Goal: Task Accomplishment & Management: Complete application form

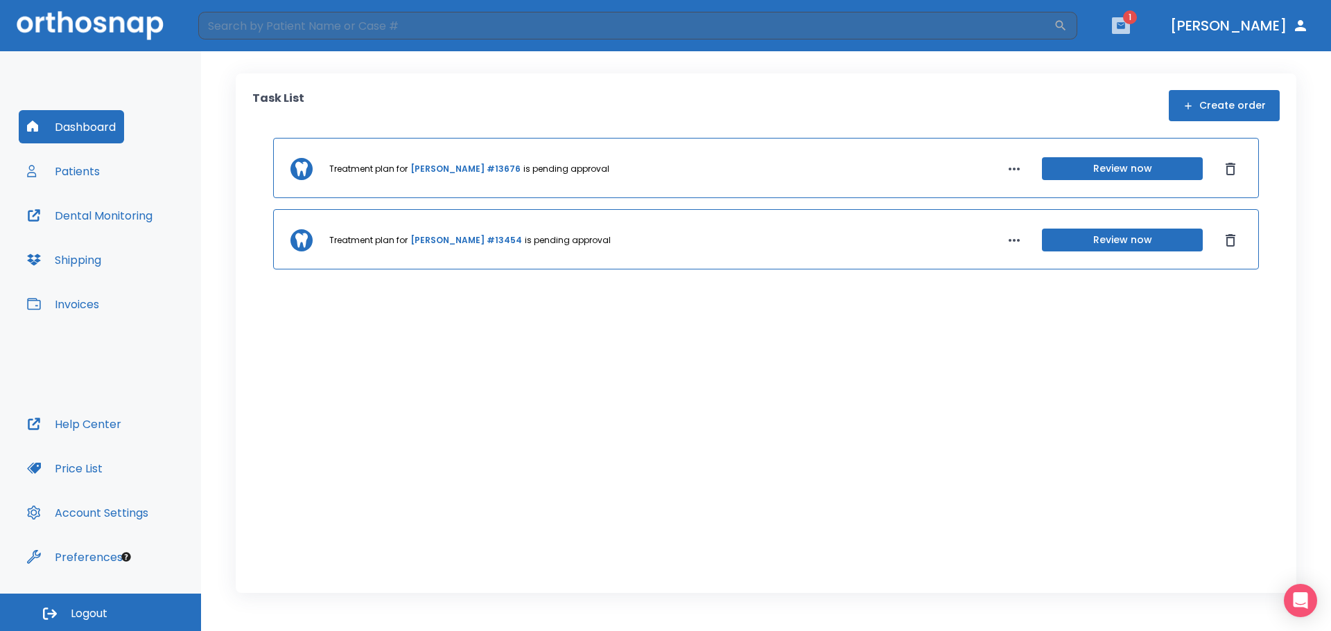
click at [1130, 19] on button "button" at bounding box center [1121, 25] width 18 height 17
click at [1049, 62] on li "[PERSON_NAME] 1" at bounding box center [1084, 62] width 148 height 28
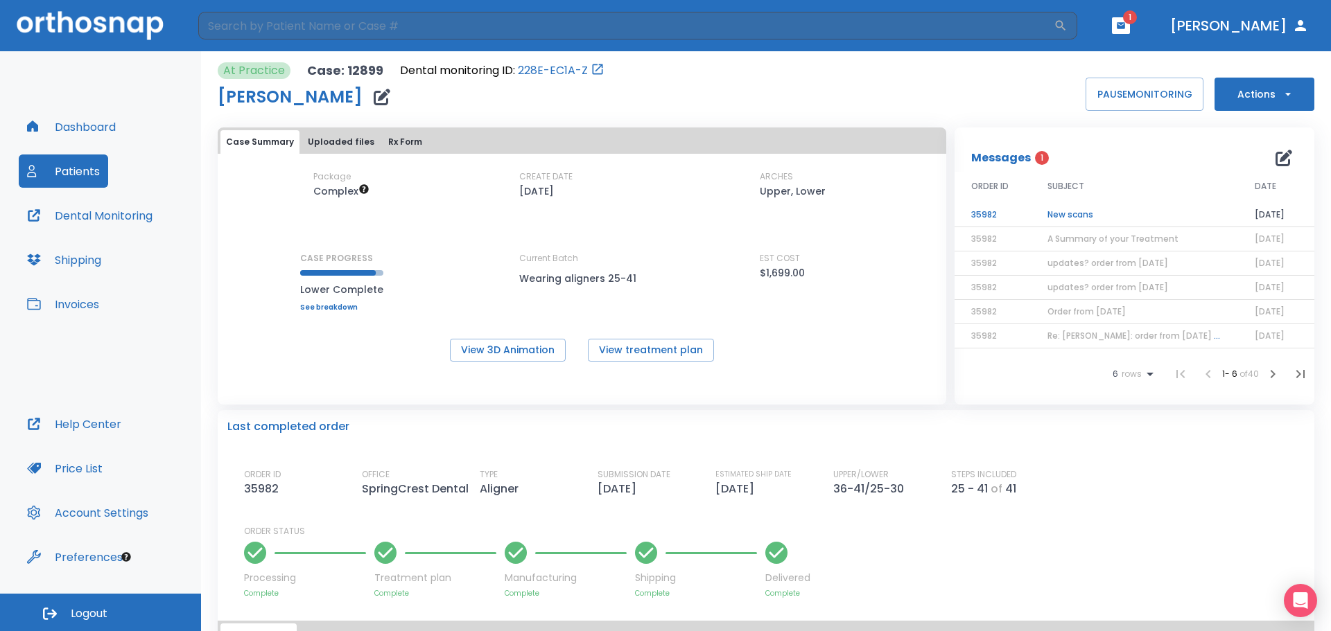
click at [1047, 211] on td "New scans" at bounding box center [1134, 215] width 207 height 24
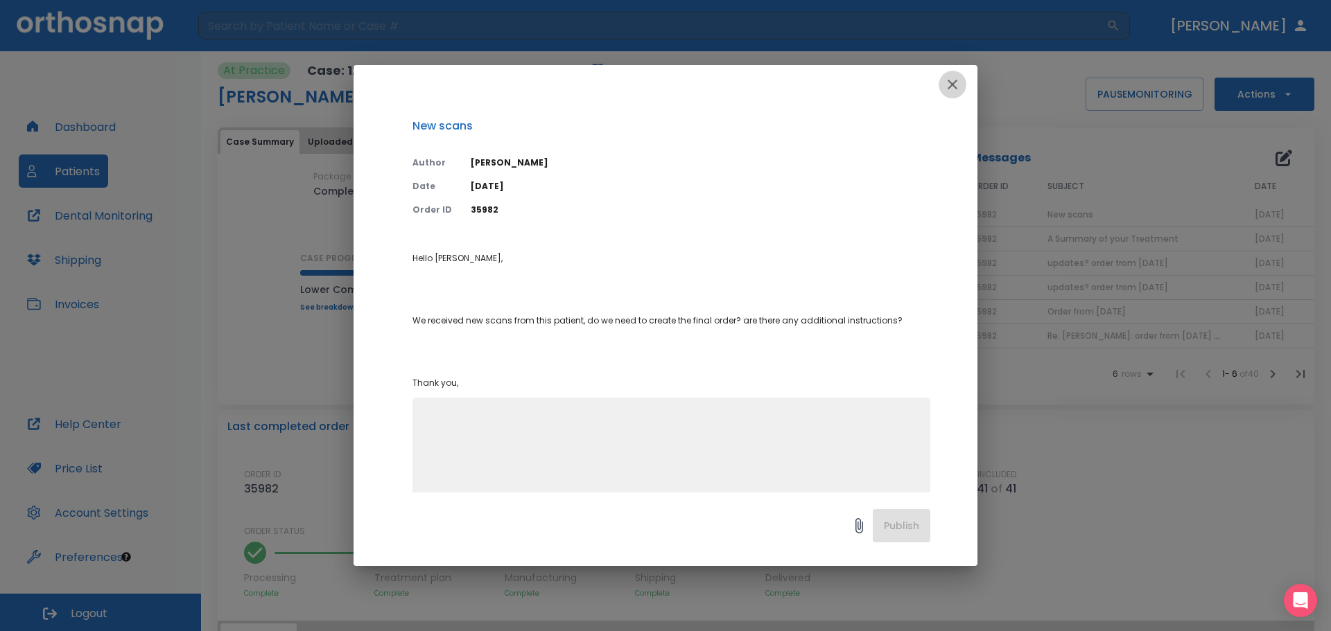
click at [959, 82] on icon "button" at bounding box center [952, 84] width 17 height 17
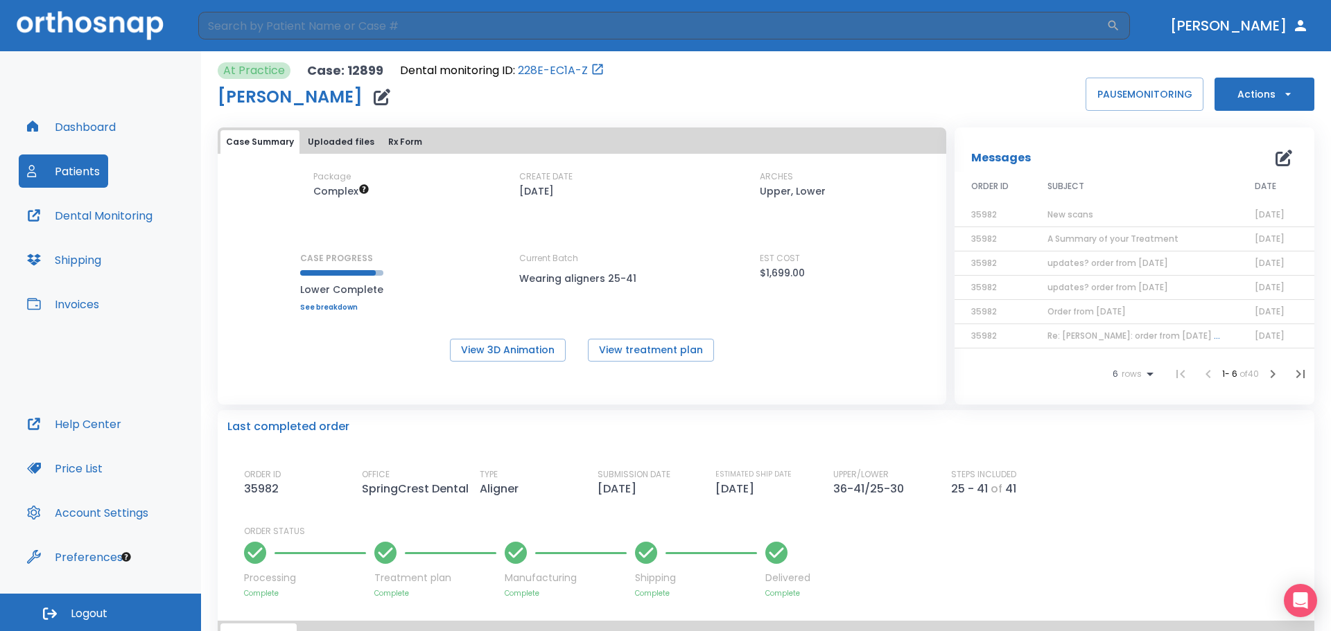
click at [1074, 213] on span "New scans" at bounding box center [1070, 215] width 46 height 12
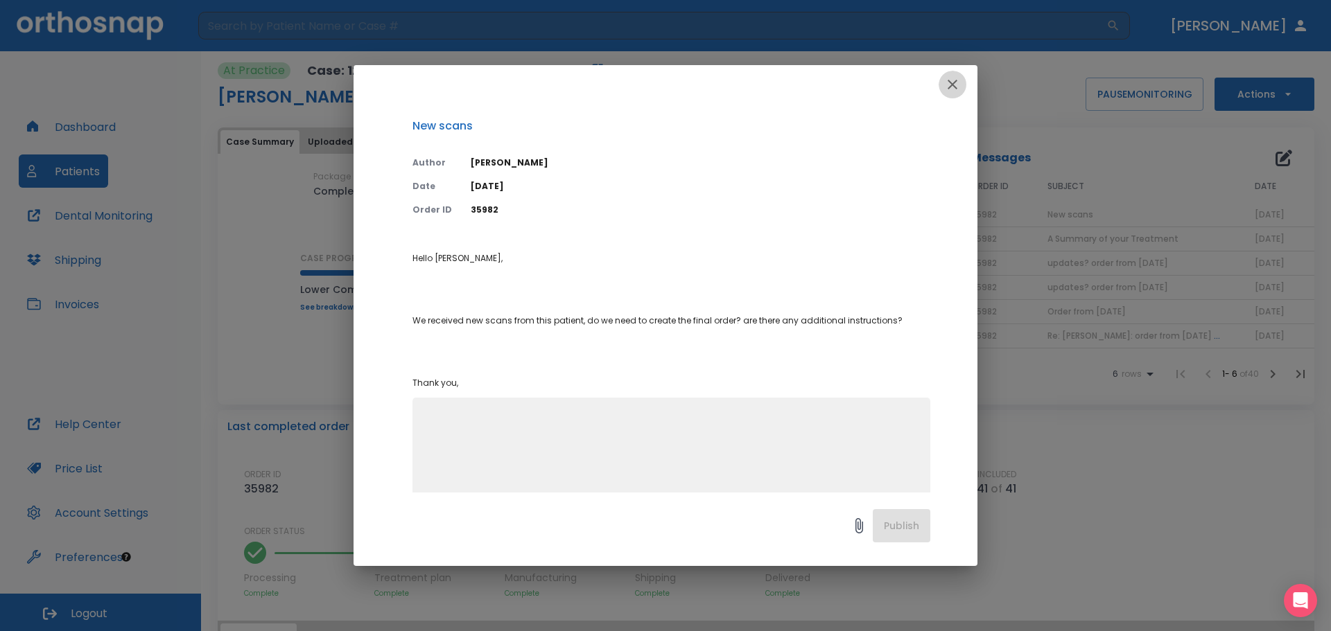
click at [948, 76] on icon "button" at bounding box center [952, 84] width 17 height 17
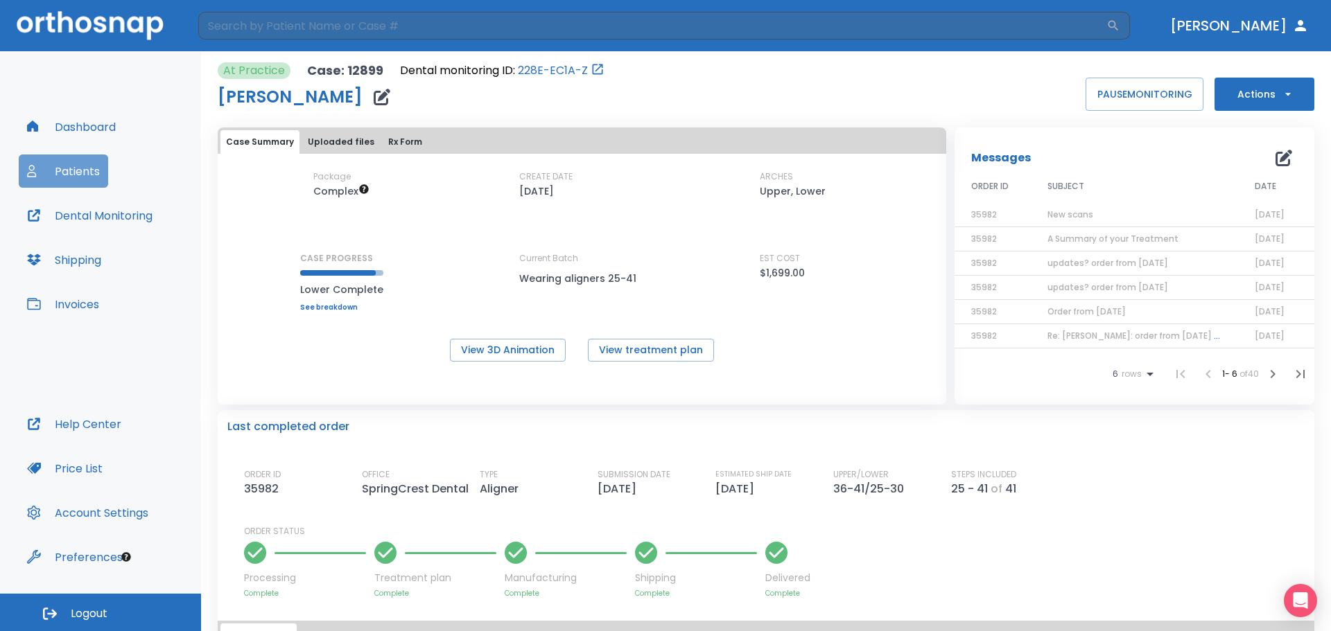
click at [62, 173] on button "Patients" at bounding box center [63, 171] width 89 height 33
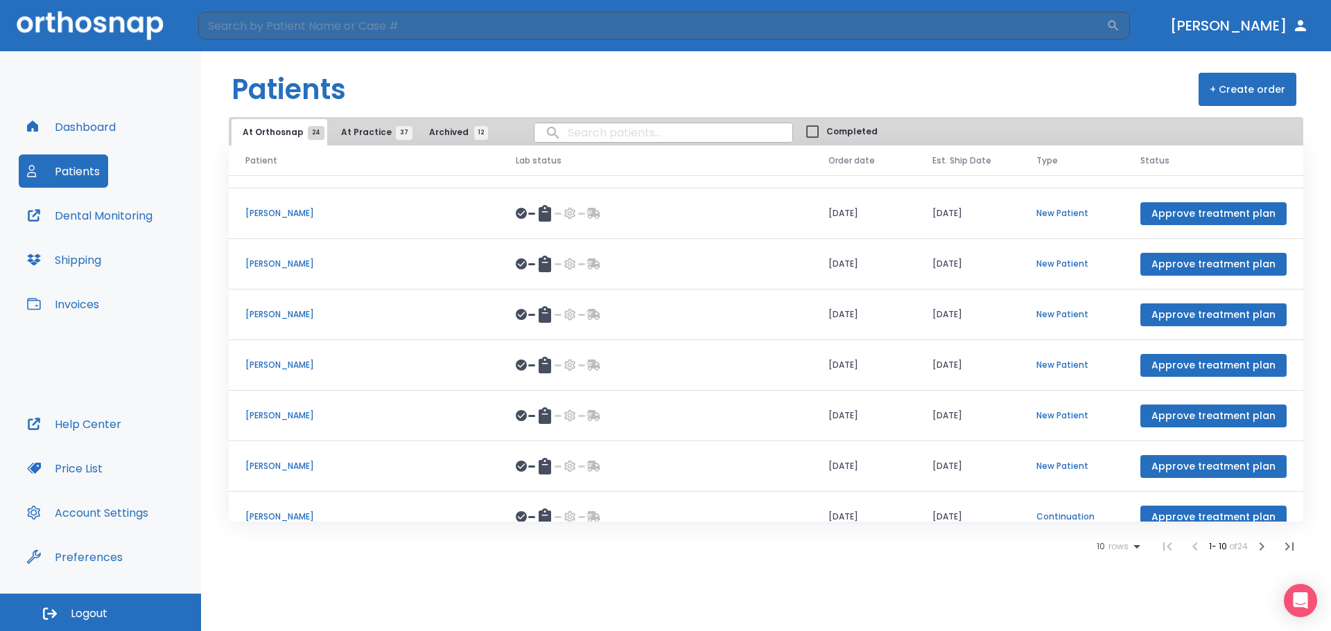
scroll to position [160, 0]
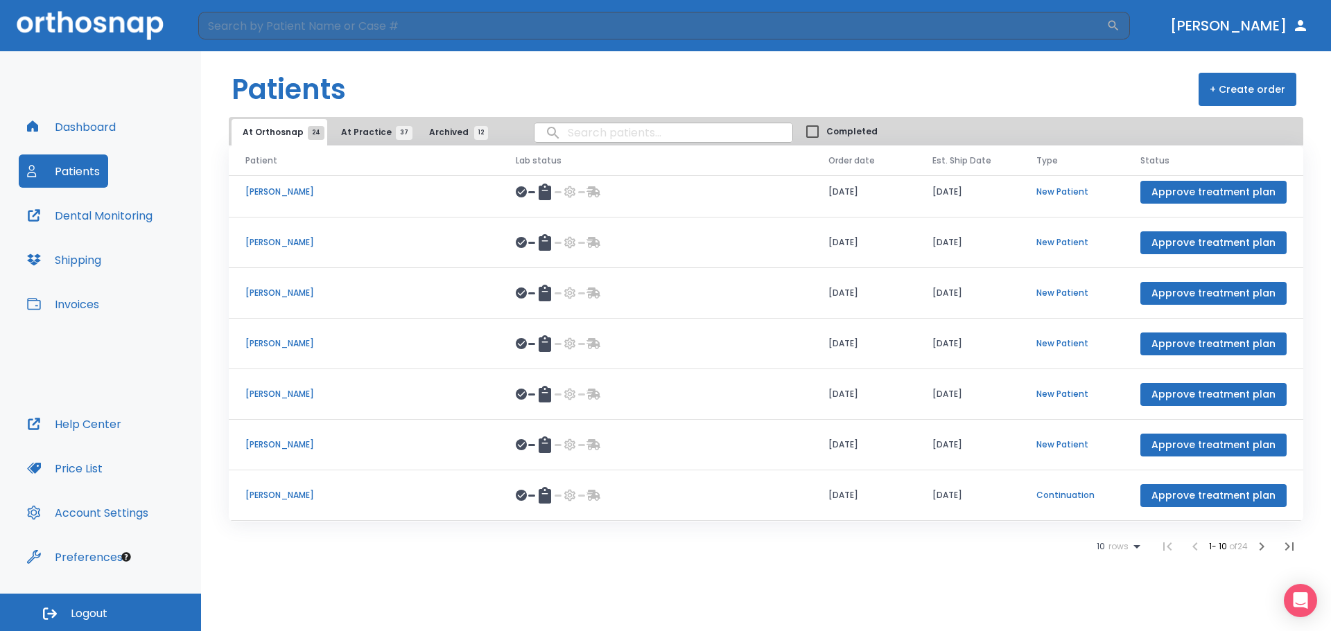
click at [1237, 96] on button "+ Create order" at bounding box center [1247, 89] width 98 height 33
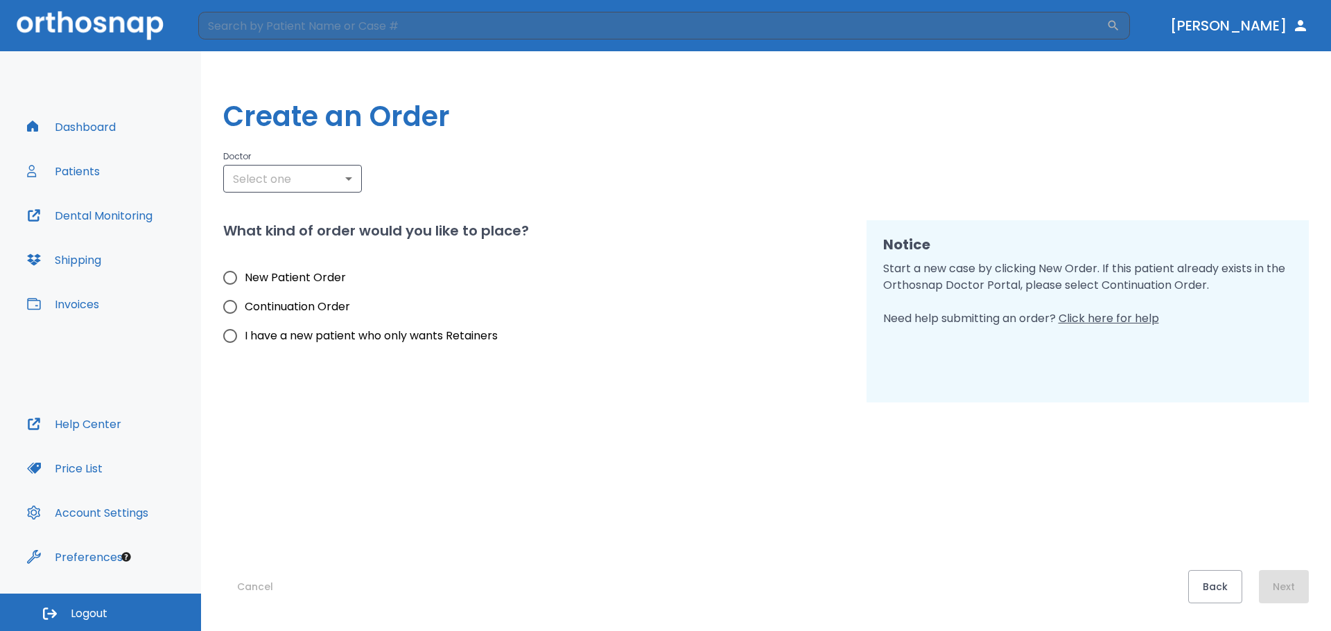
type input "3050"
click at [237, 282] on input "New Patient Order" at bounding box center [230, 277] width 29 height 29
radio input "true"
click at [1274, 584] on button "Next" at bounding box center [1284, 586] width 50 height 33
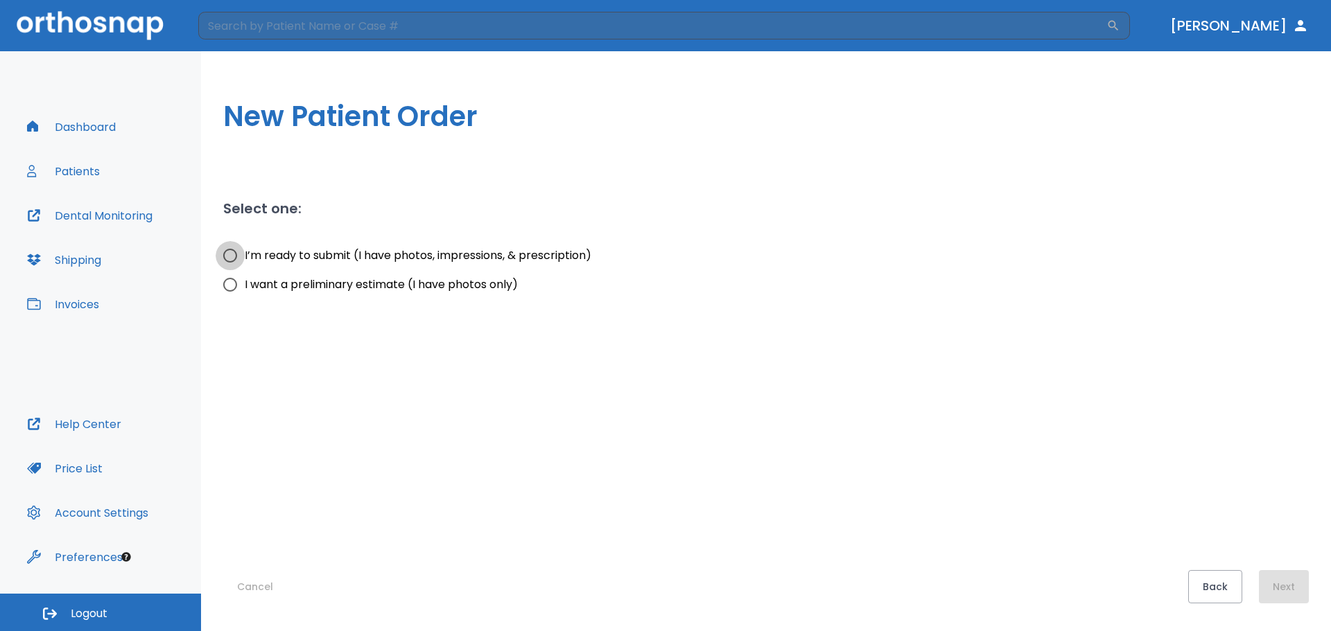
click at [234, 255] on input "I’m ready to submit (I have photos, impressions, & prescription)" at bounding box center [230, 255] width 29 height 29
radio input "true"
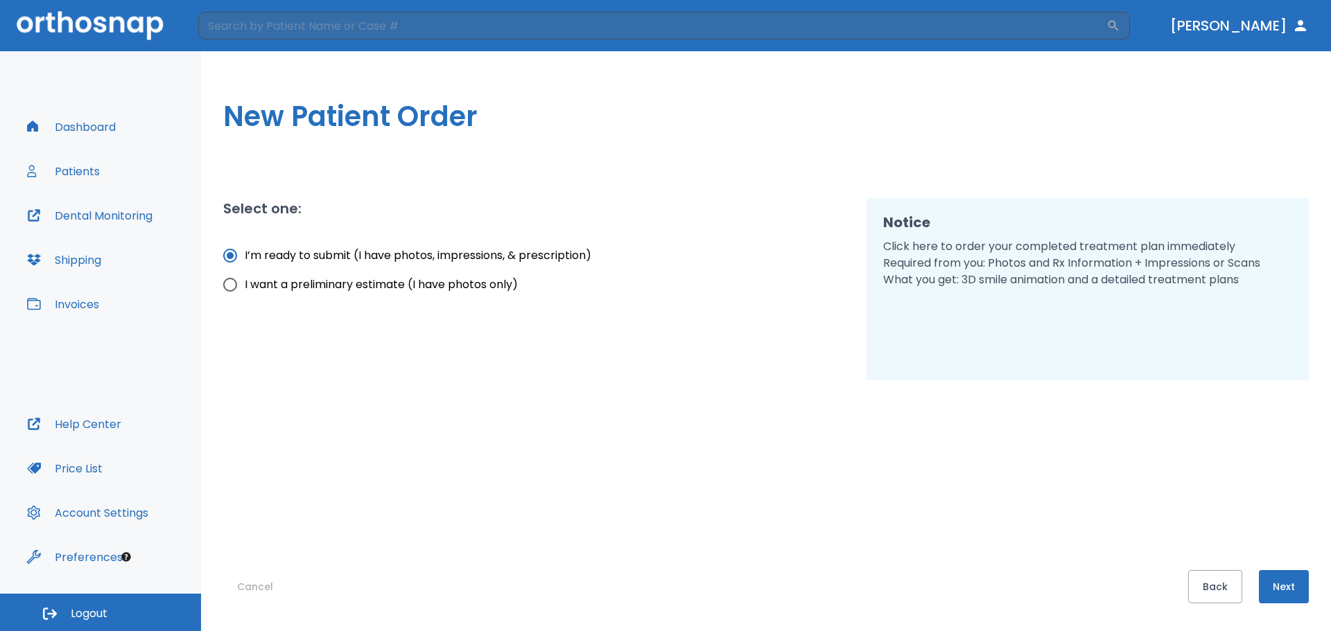
click at [1292, 584] on button "Next" at bounding box center [1284, 586] width 50 height 33
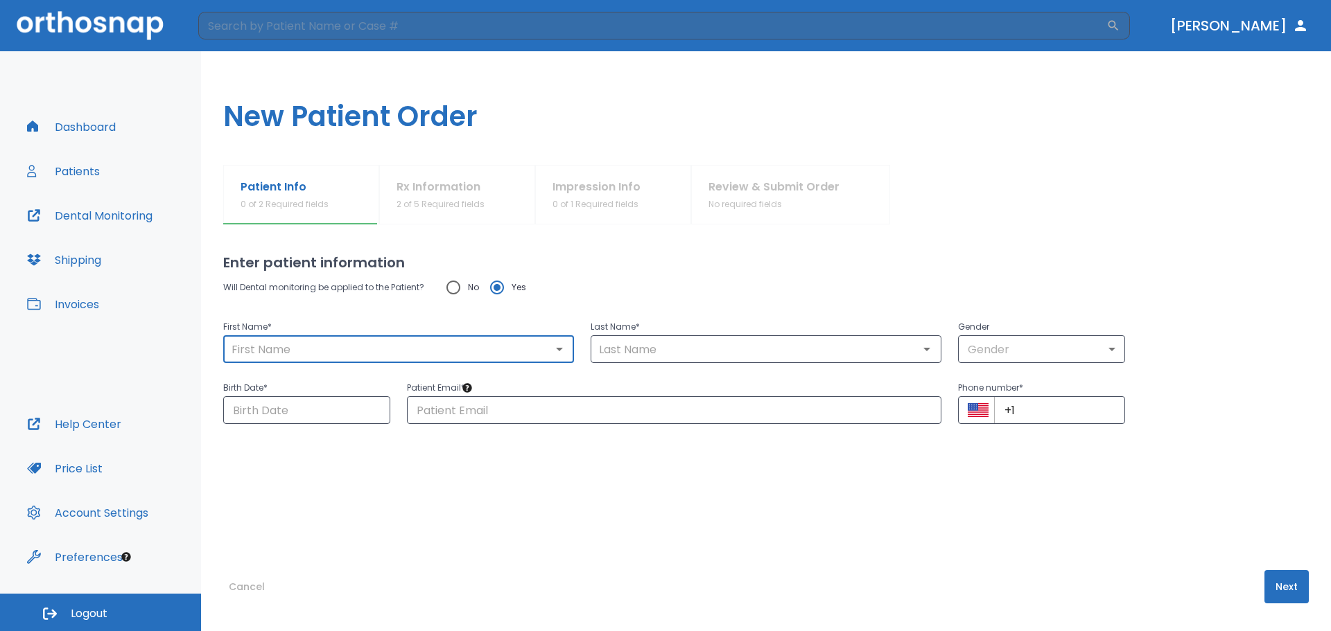
click at [286, 352] on input "text" at bounding box center [398, 349] width 342 height 19
type input "Kemba"
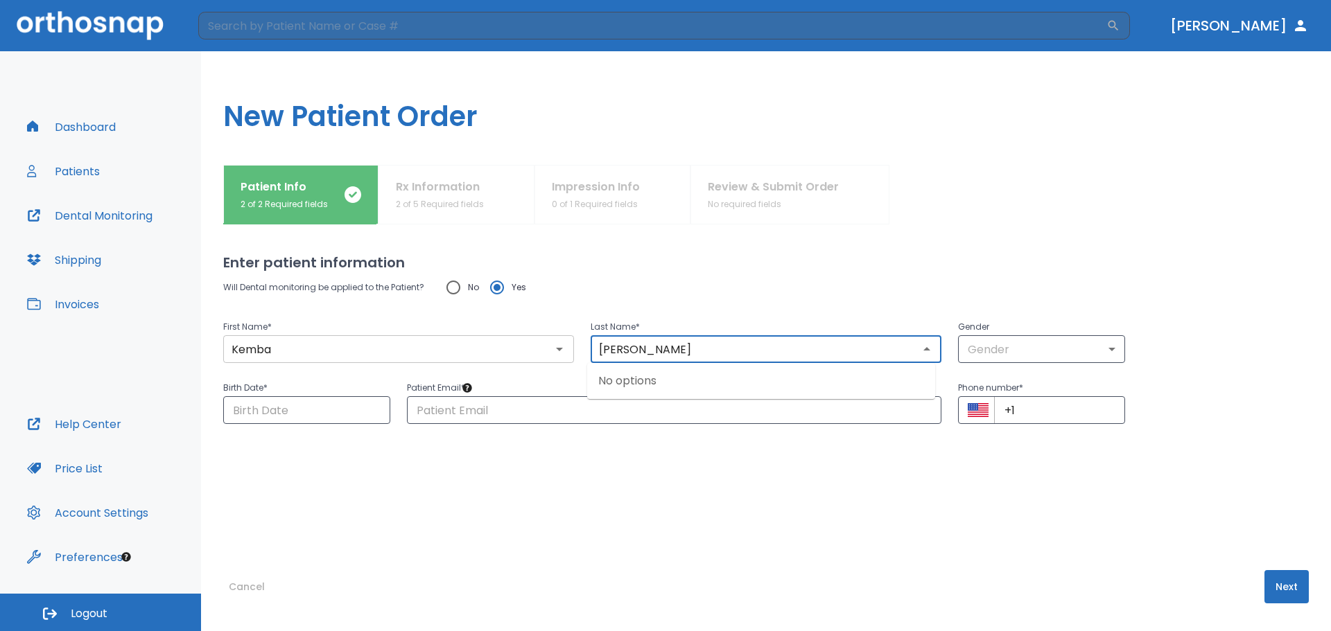
type input "[PERSON_NAME]"
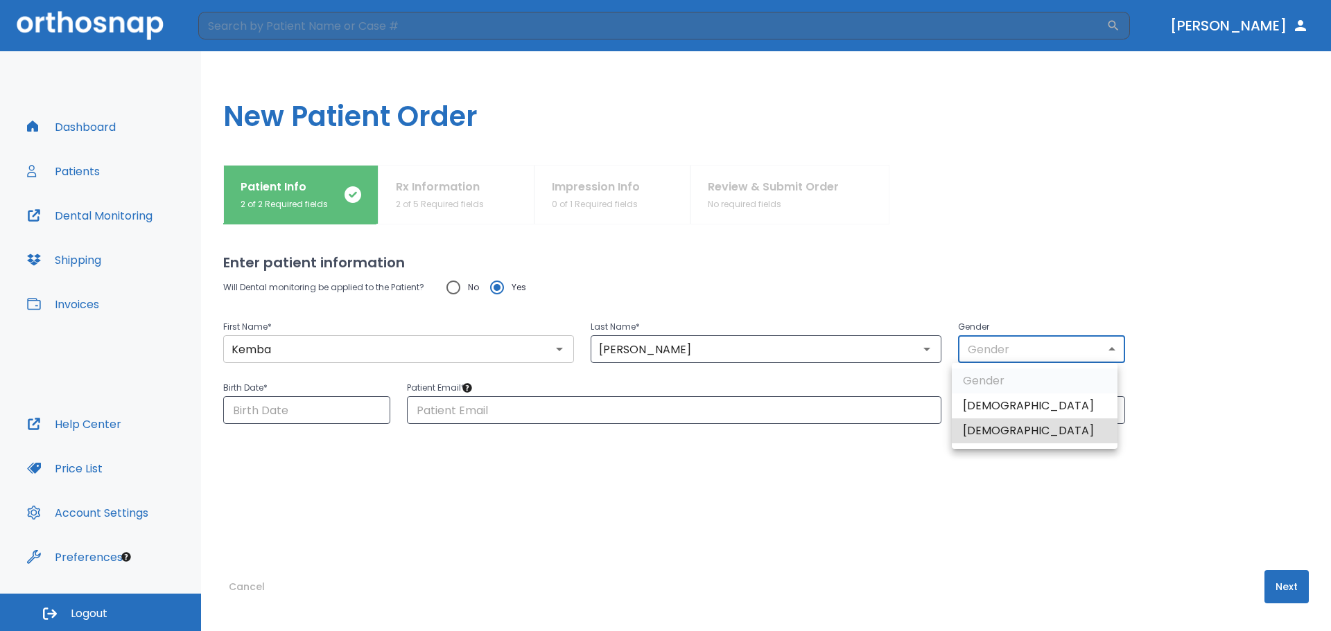
type input "0"
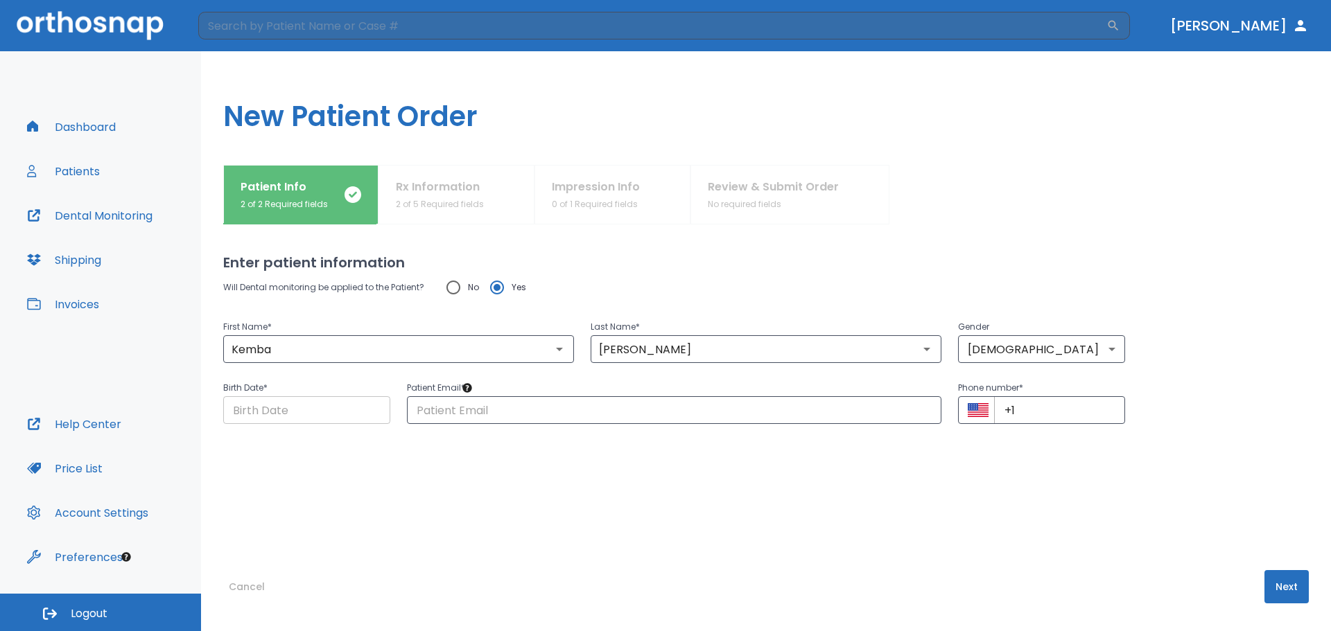
click at [298, 418] on input "Choose date" at bounding box center [306, 410] width 167 height 28
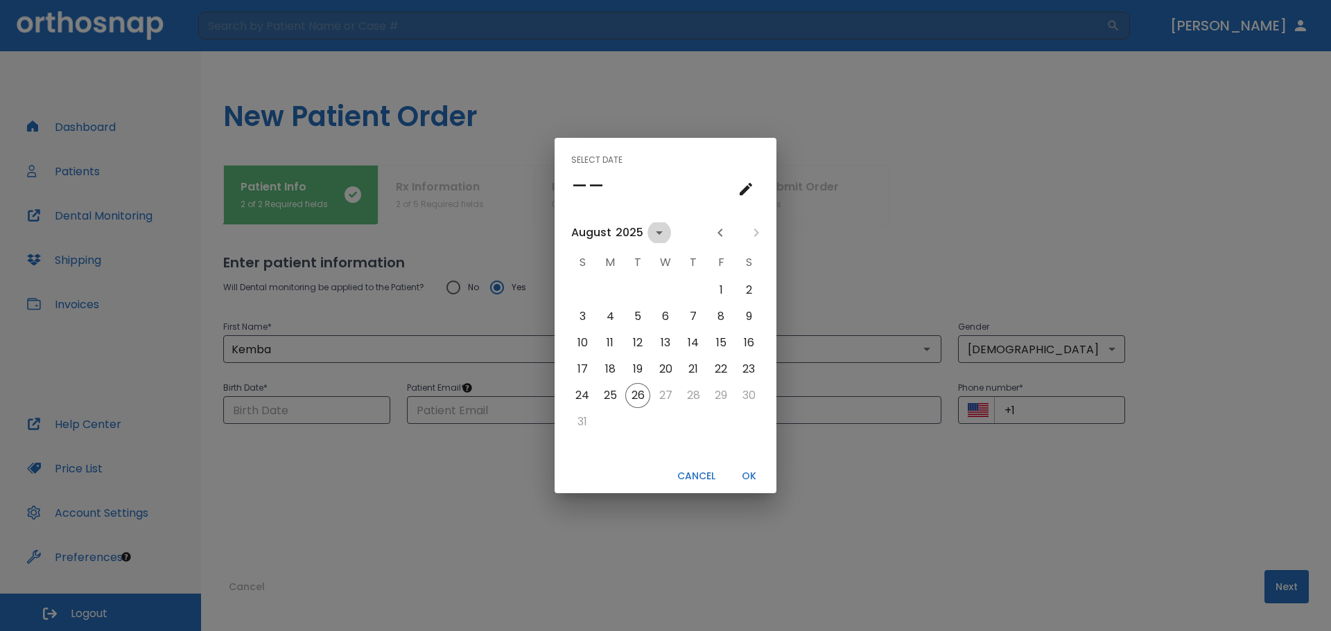
click at [652, 231] on icon "calendar view is open, switch to year view" at bounding box center [659, 233] width 17 height 17
click at [598, 301] on button "1978" at bounding box center [593, 298] width 50 height 25
click at [717, 235] on icon "Previous month" at bounding box center [720, 233] width 17 height 17
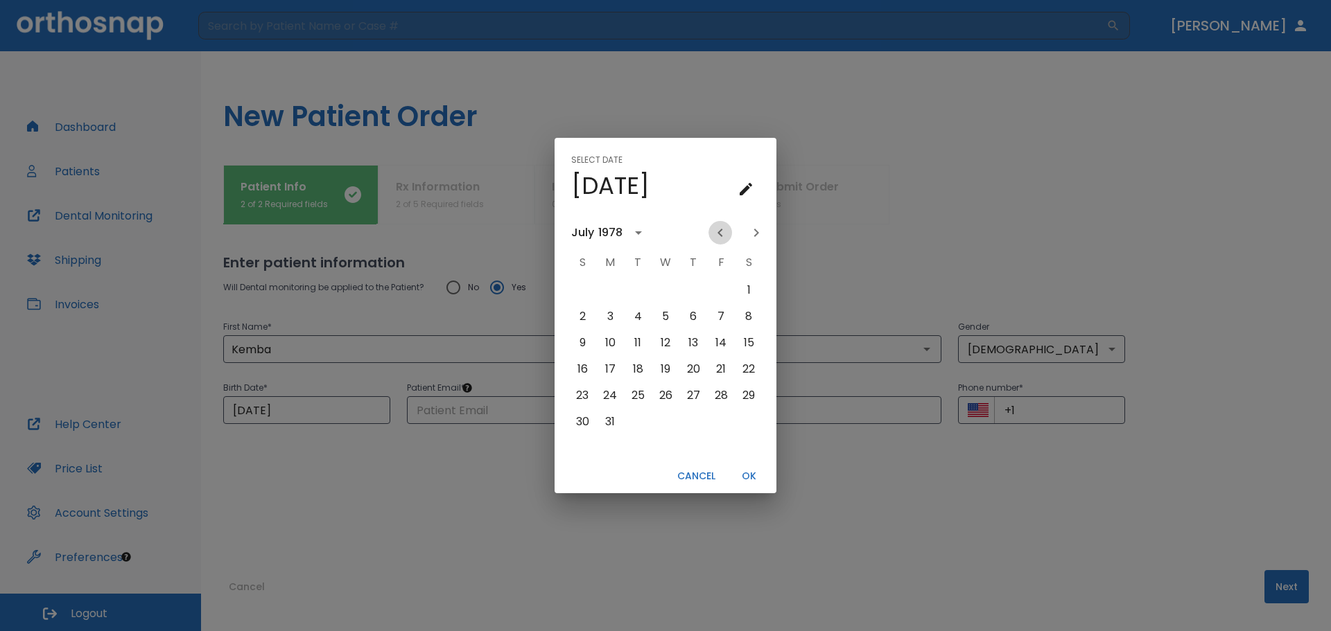
click at [717, 235] on icon "Previous month" at bounding box center [720, 233] width 17 height 17
click at [695, 397] on button "30" at bounding box center [693, 395] width 25 height 25
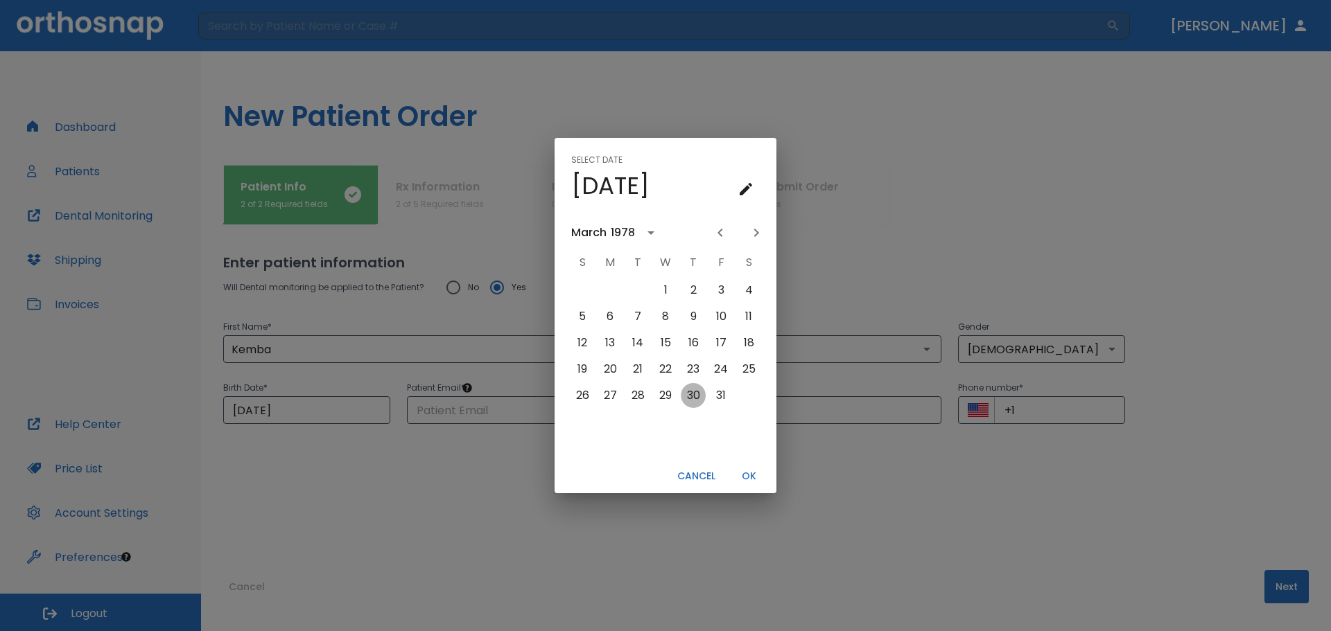
type input "[DATE]"
click at [749, 475] on button "OK" at bounding box center [748, 476] width 44 height 23
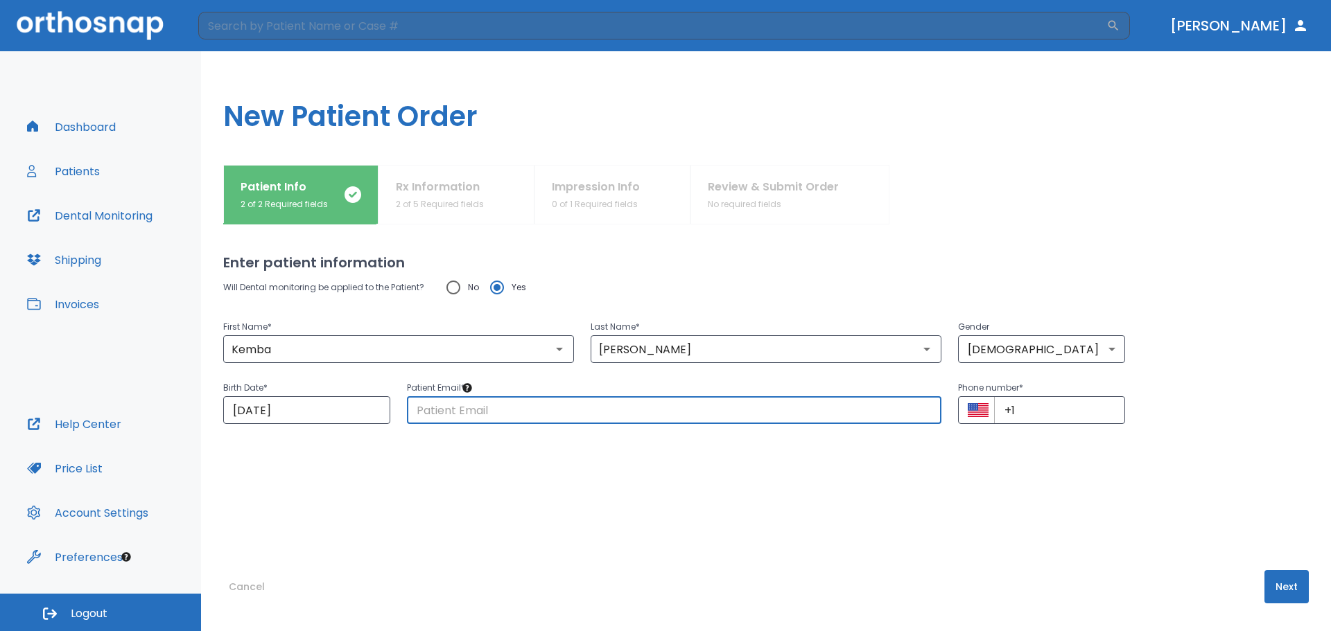
click at [484, 405] on input "text" at bounding box center [674, 410] width 534 height 28
click at [460, 415] on input "text" at bounding box center [674, 410] width 534 height 28
type input "K"
type input "[EMAIL_ADDRESS][DOMAIN_NAME]"
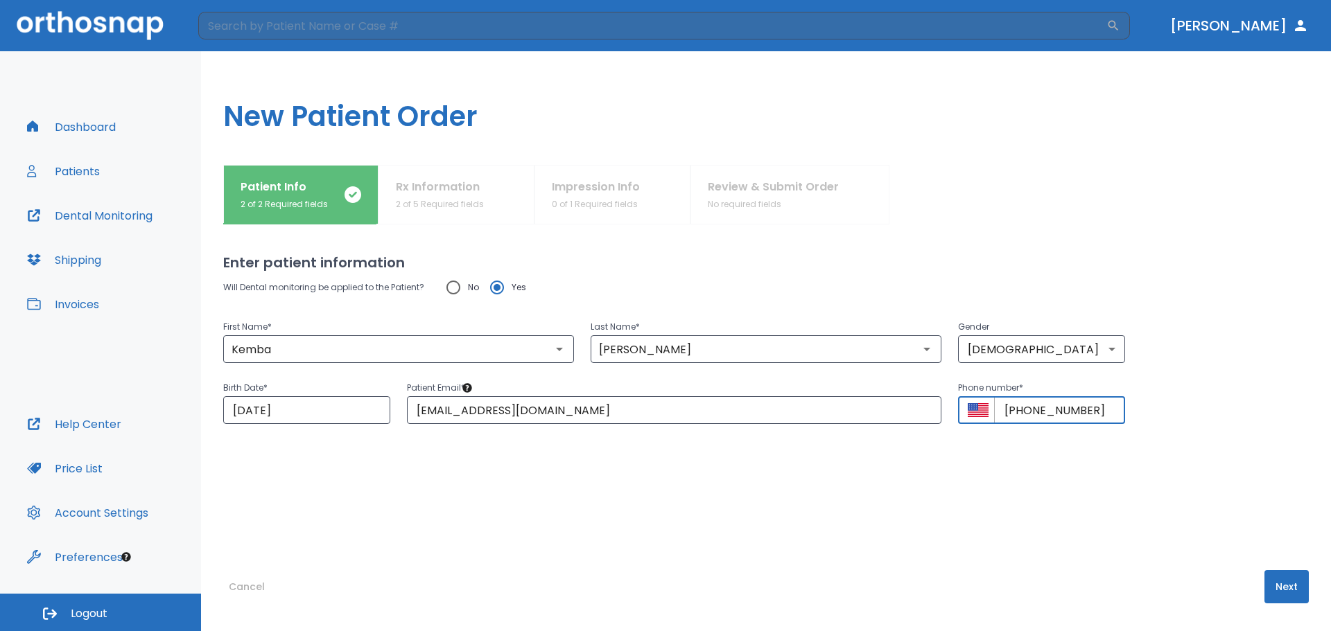
type input "[PHONE_NUMBER]"
click at [1288, 577] on button "Next" at bounding box center [1286, 586] width 44 height 33
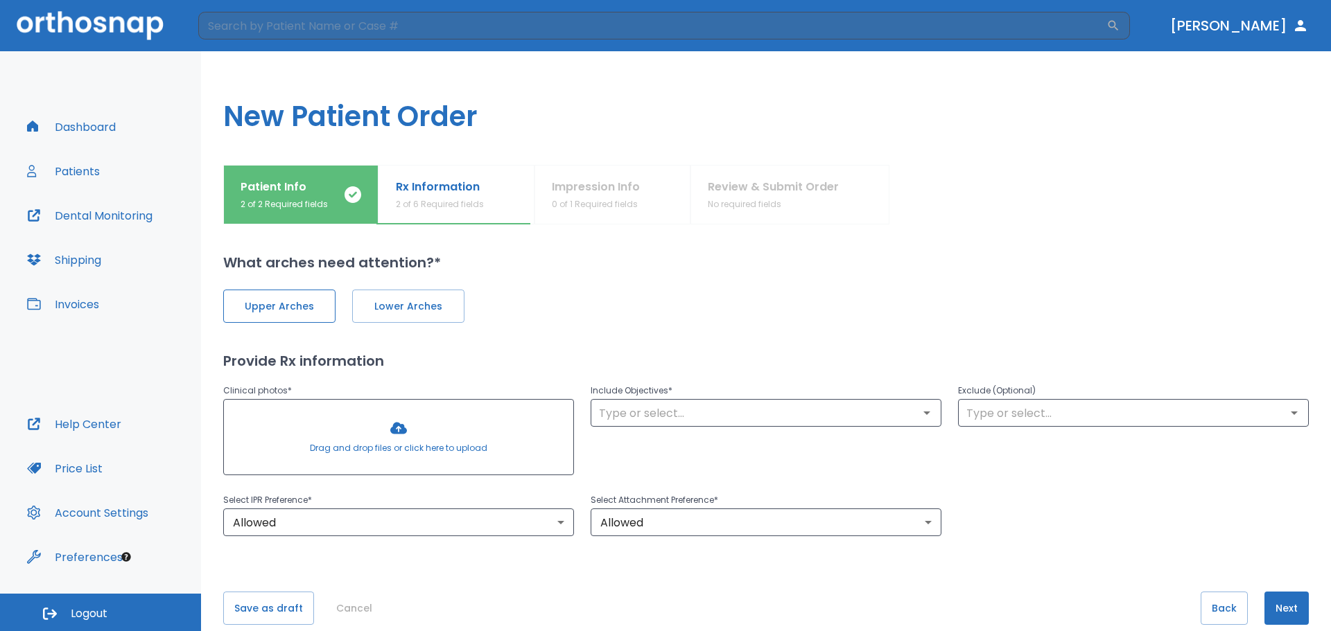
click at [277, 316] on button "Upper Arches" at bounding box center [279, 306] width 112 height 33
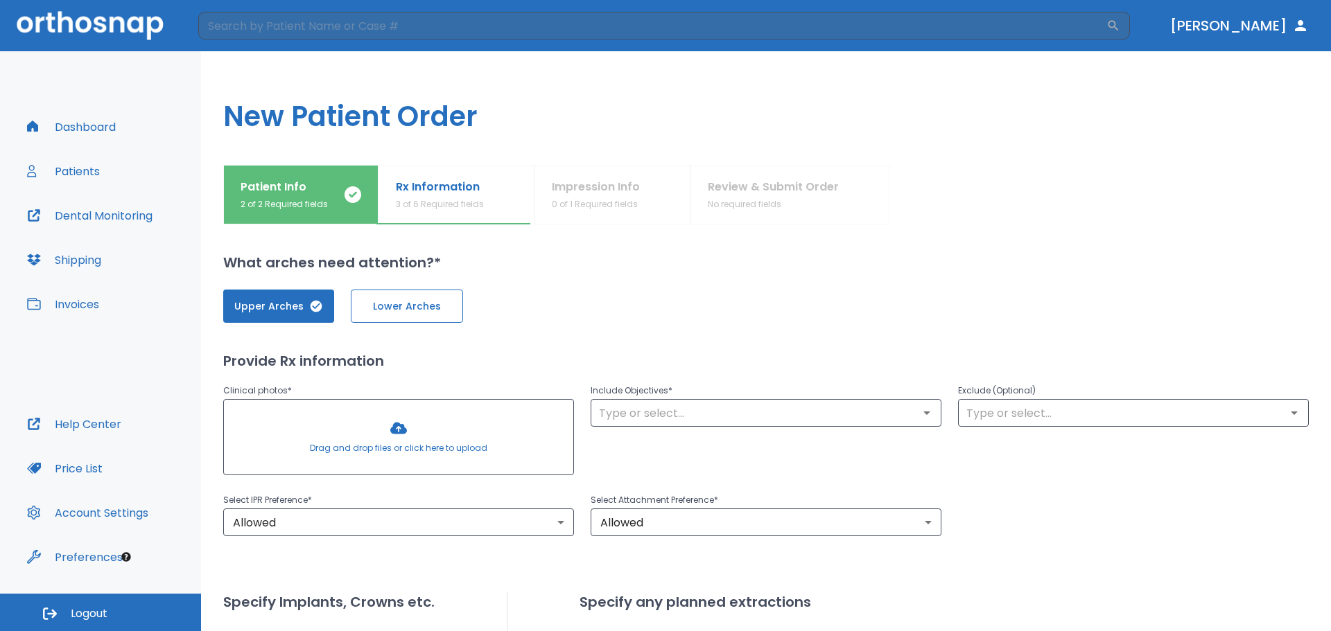
click at [410, 313] on span "Lower Arches" at bounding box center [406, 306] width 83 height 15
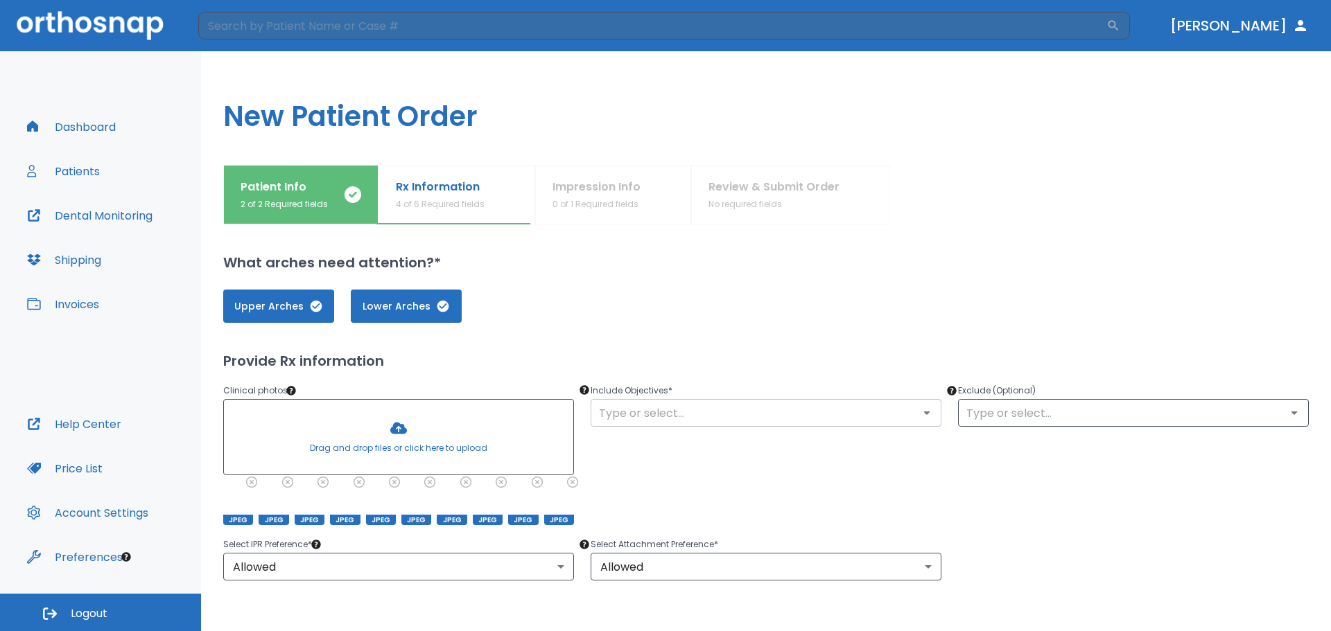
click at [739, 412] on input "text" at bounding box center [766, 412] width 342 height 19
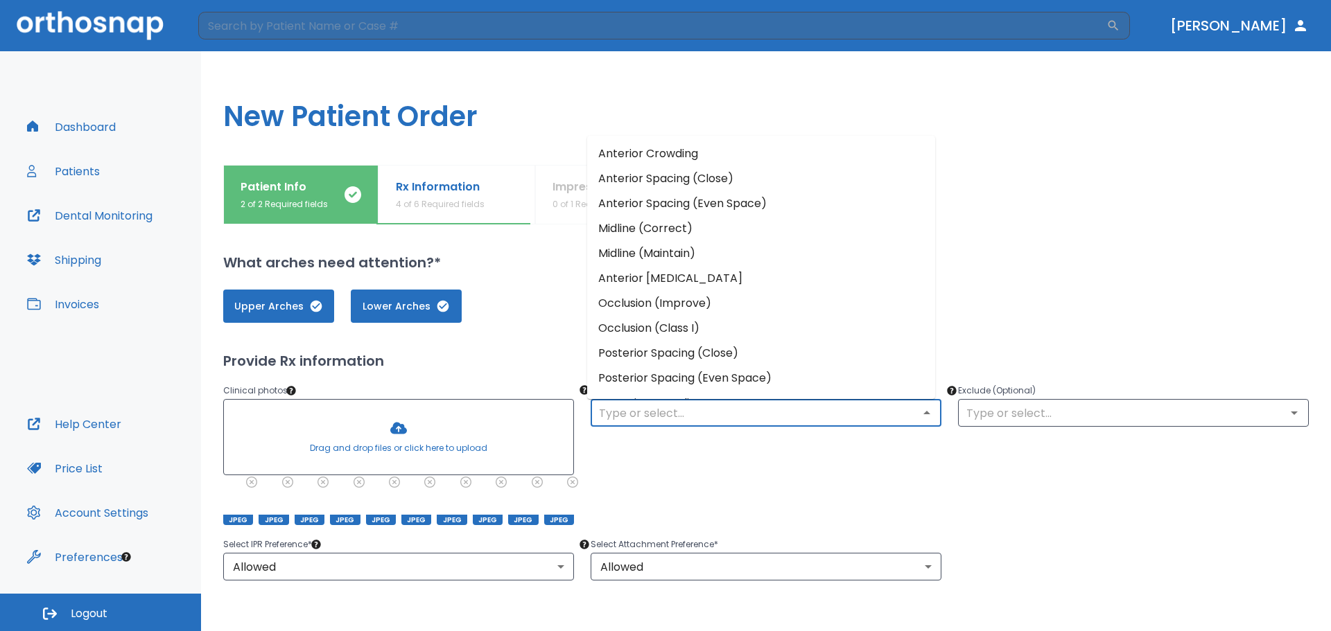
click at [690, 301] on li "Occlusion (Improve)" at bounding box center [761, 303] width 348 height 25
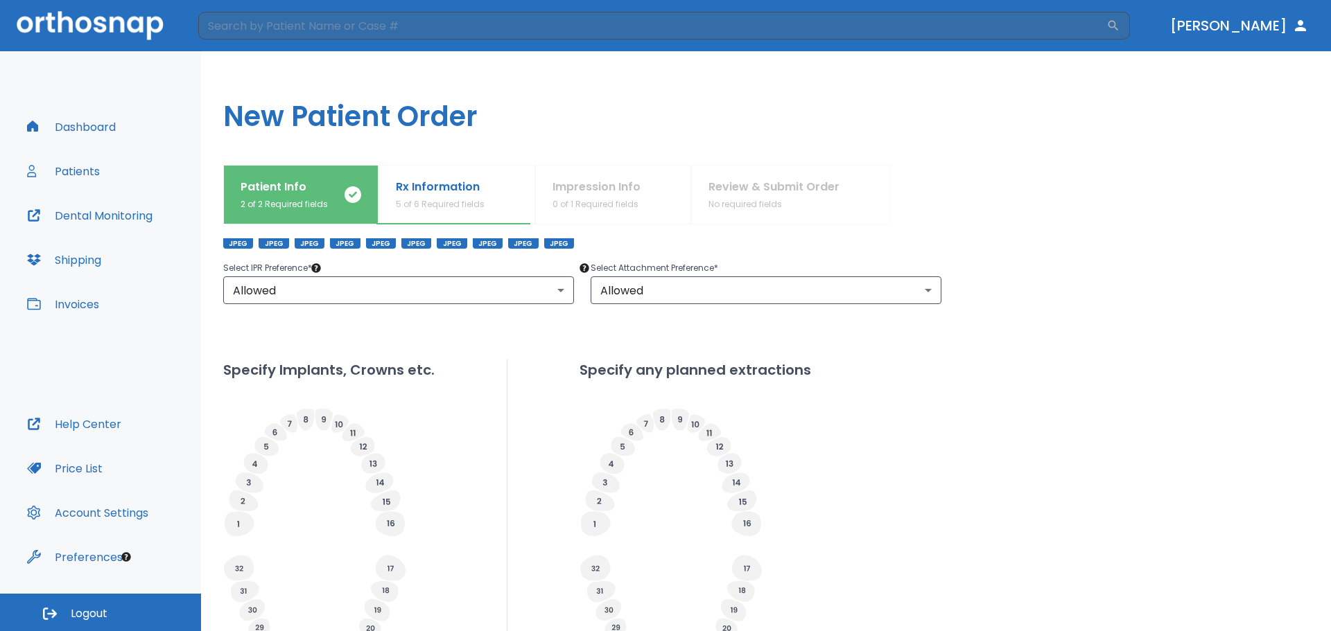
scroll to position [274, 0]
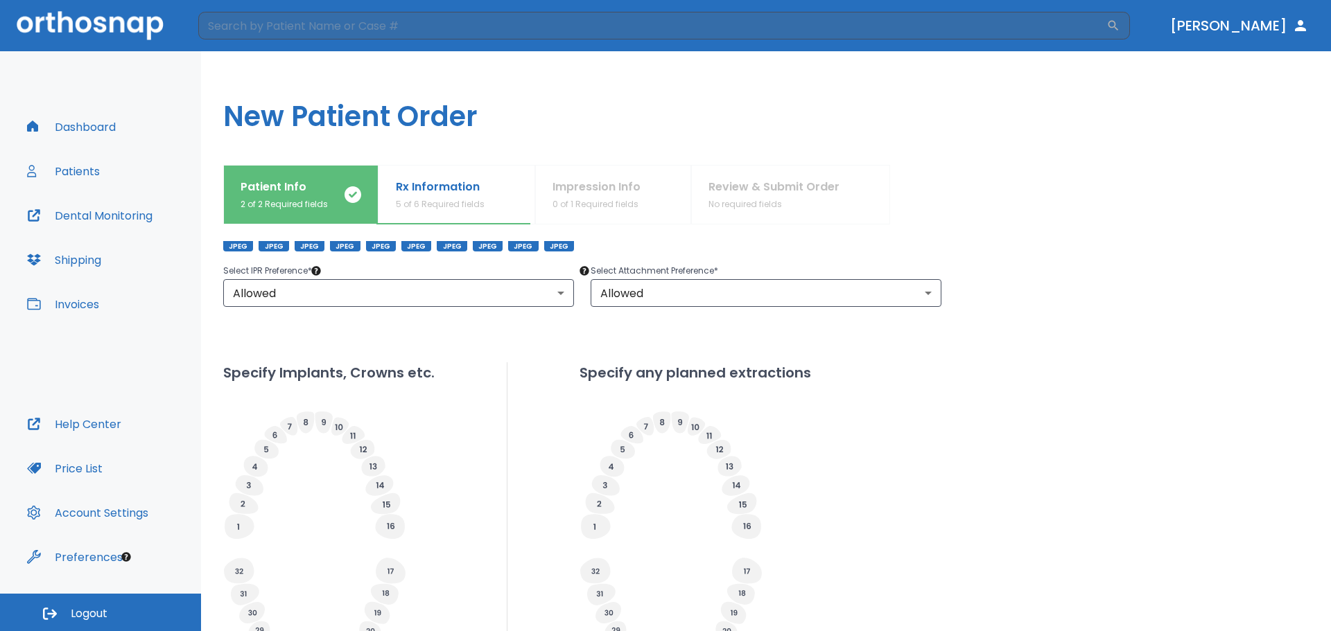
click at [1145, 252] on div "Exclude (Optional) ​" at bounding box center [1124, 171] width 367 height 159
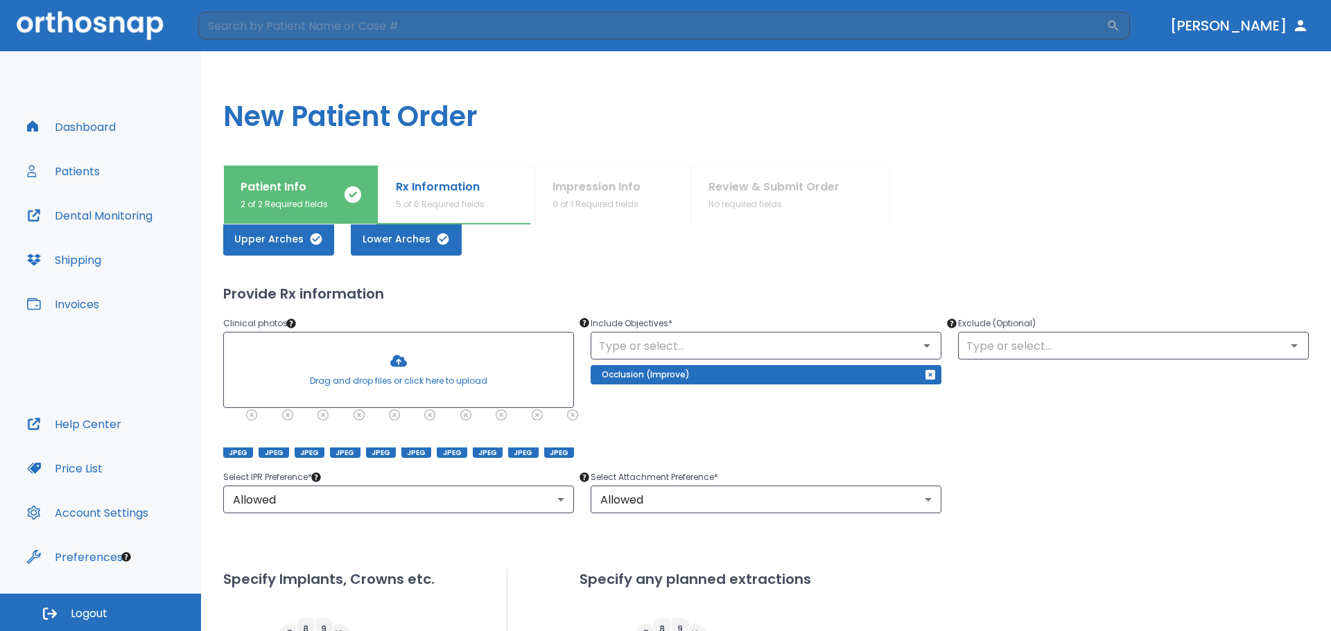
scroll to position [67, 0]
click at [1104, 488] on div "Select IPR Preference * Allowed 1 ​ Select Attachment Preference * Allowed 1 ​" at bounding box center [758, 483] width 1102 height 61
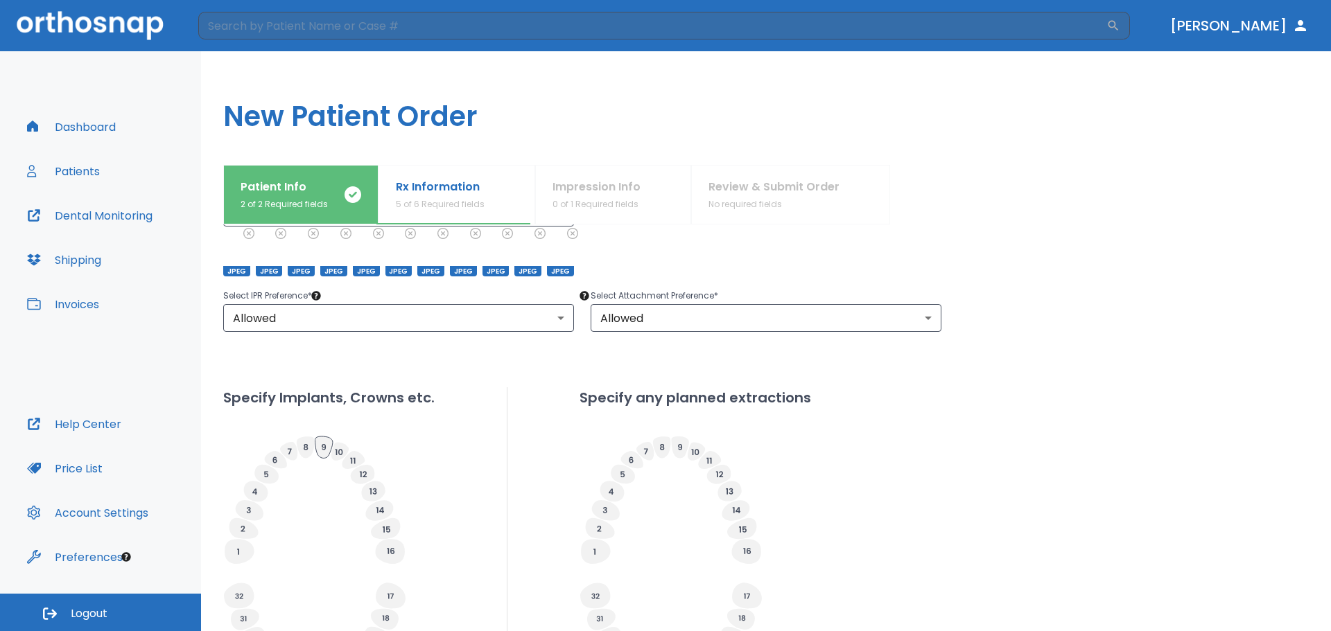
scroll to position [273, 0]
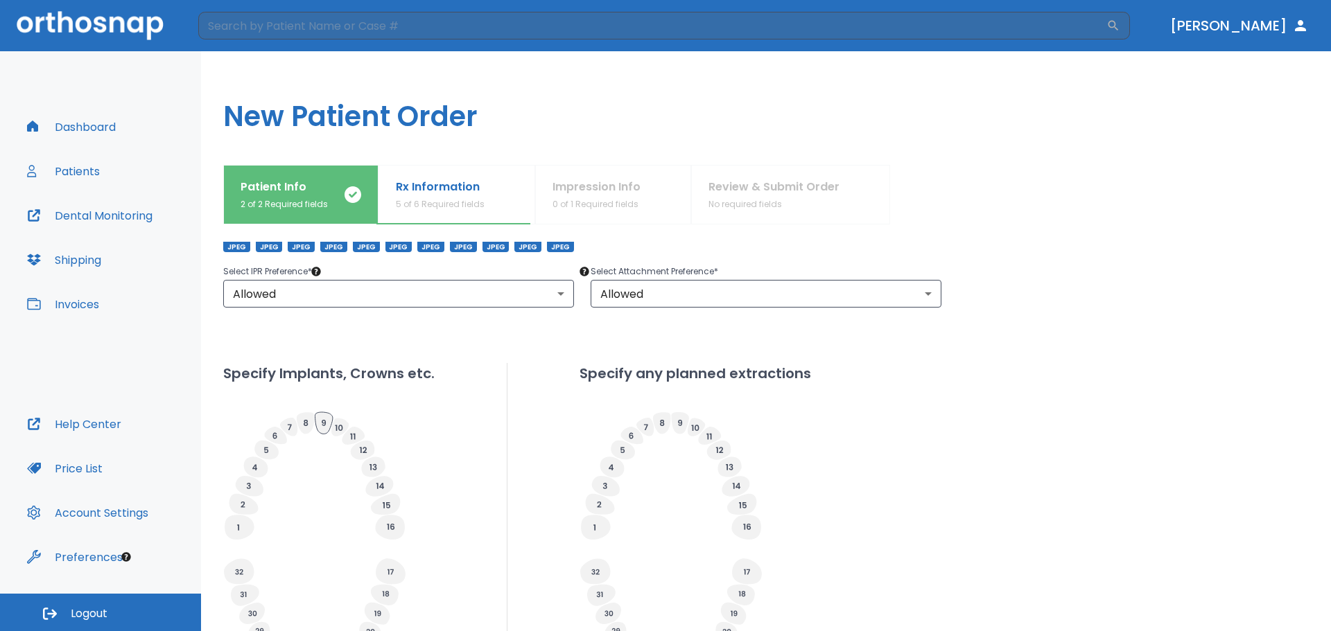
click at [322, 419] on icon at bounding box center [323, 422] width 17 height 21
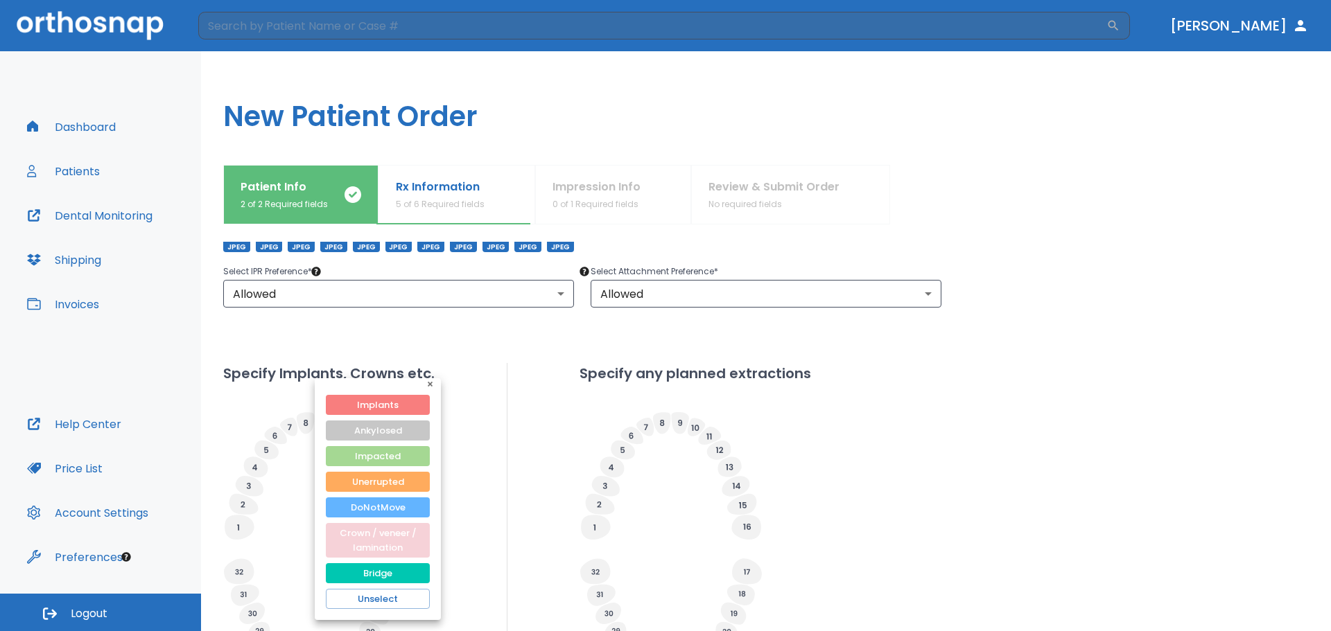
click at [376, 540] on button "Crown / veneer / lamination" at bounding box center [378, 540] width 104 height 35
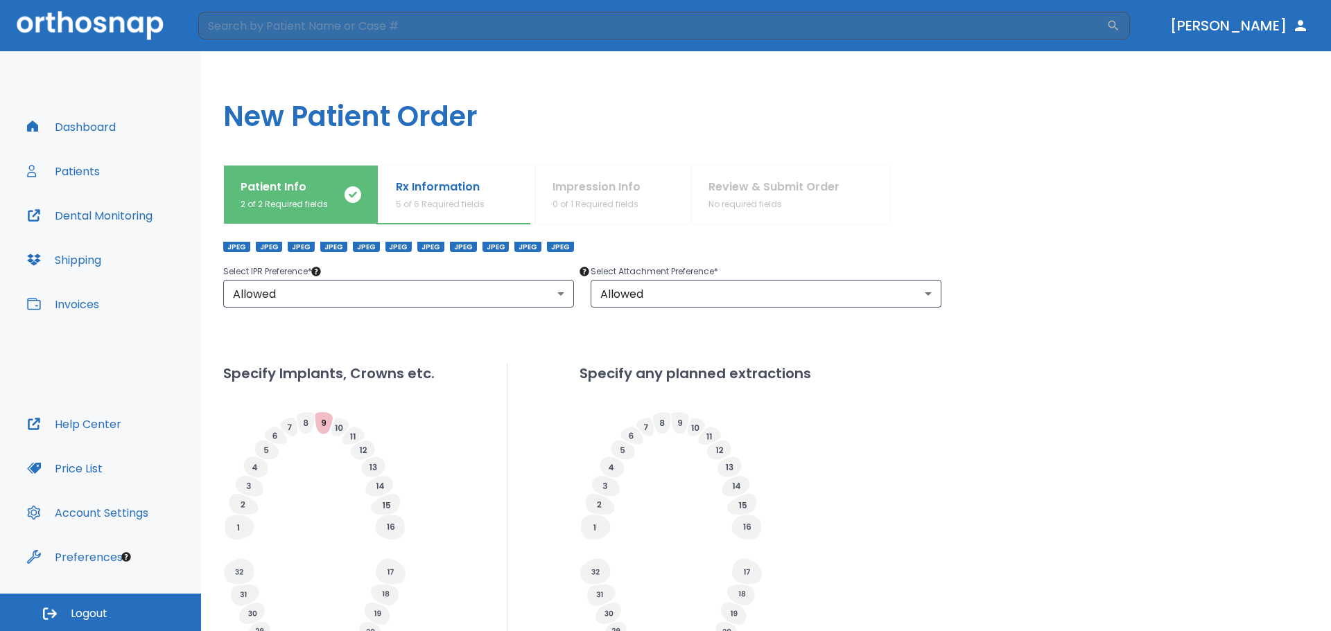
click at [960, 400] on div "Specify Implants, Crowns etc. Specify any planned extractions" at bounding box center [765, 522] width 1085 height 319
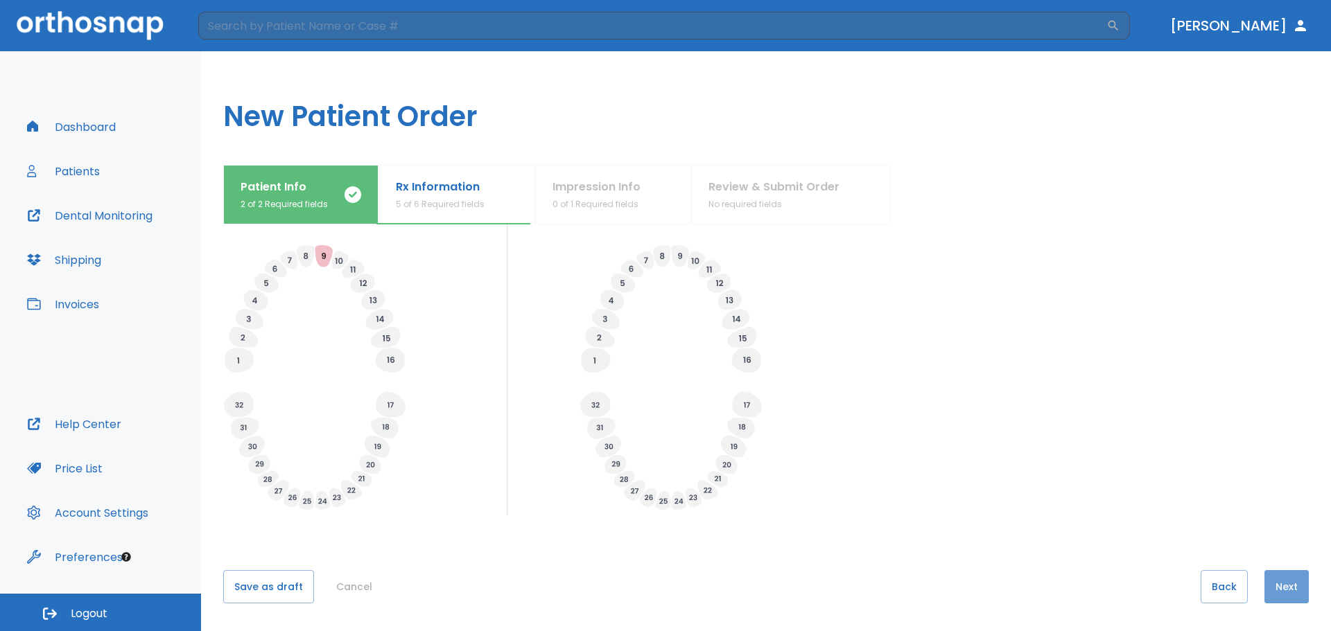
click at [1274, 591] on button "Next" at bounding box center [1286, 586] width 44 height 33
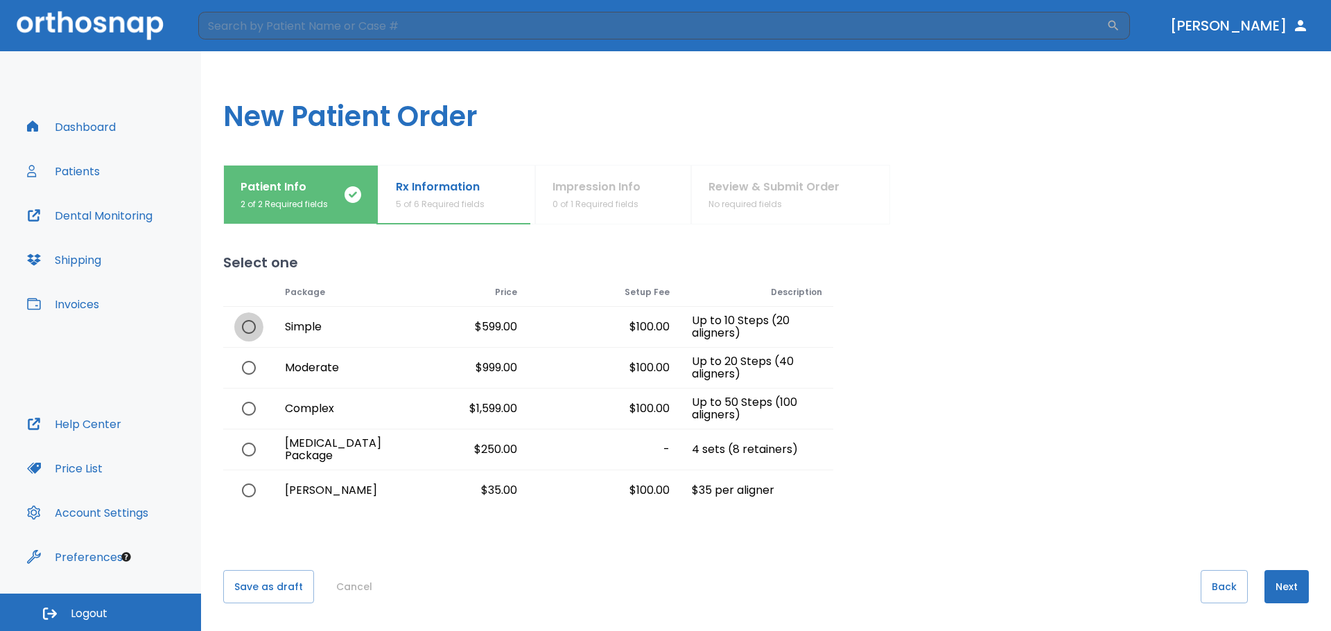
click at [241, 325] on input "radio" at bounding box center [248, 327] width 29 height 29
radio input "true"
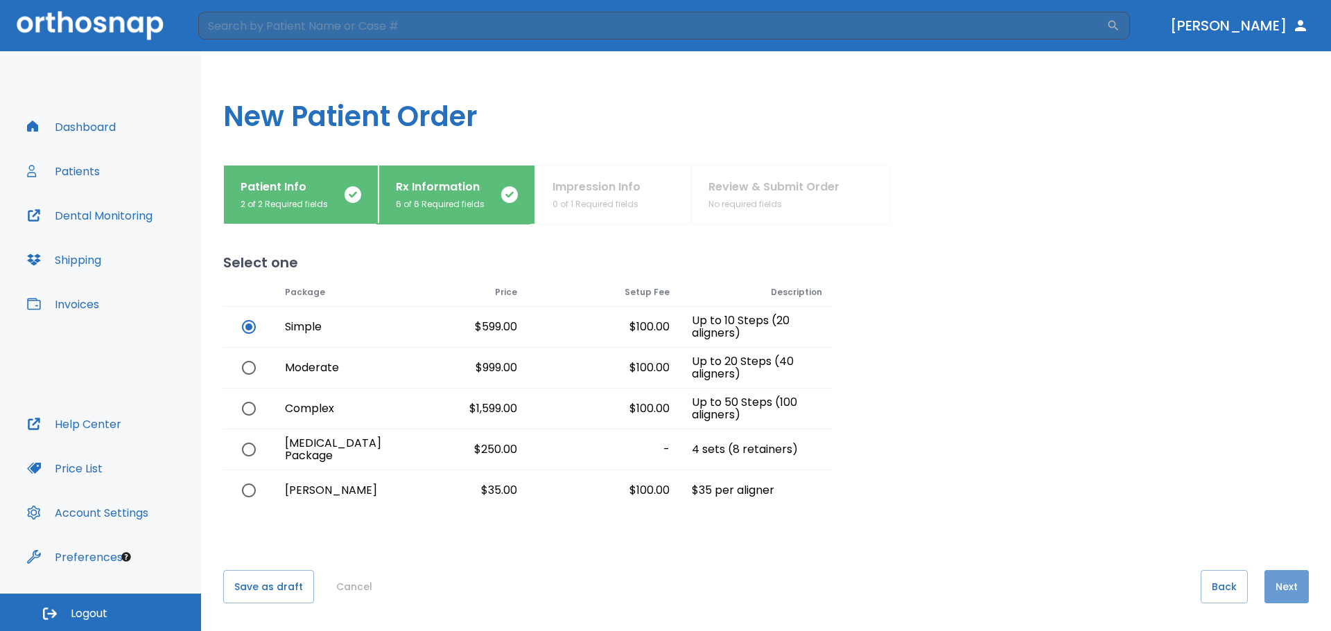
click at [1283, 599] on button "Next" at bounding box center [1286, 586] width 44 height 33
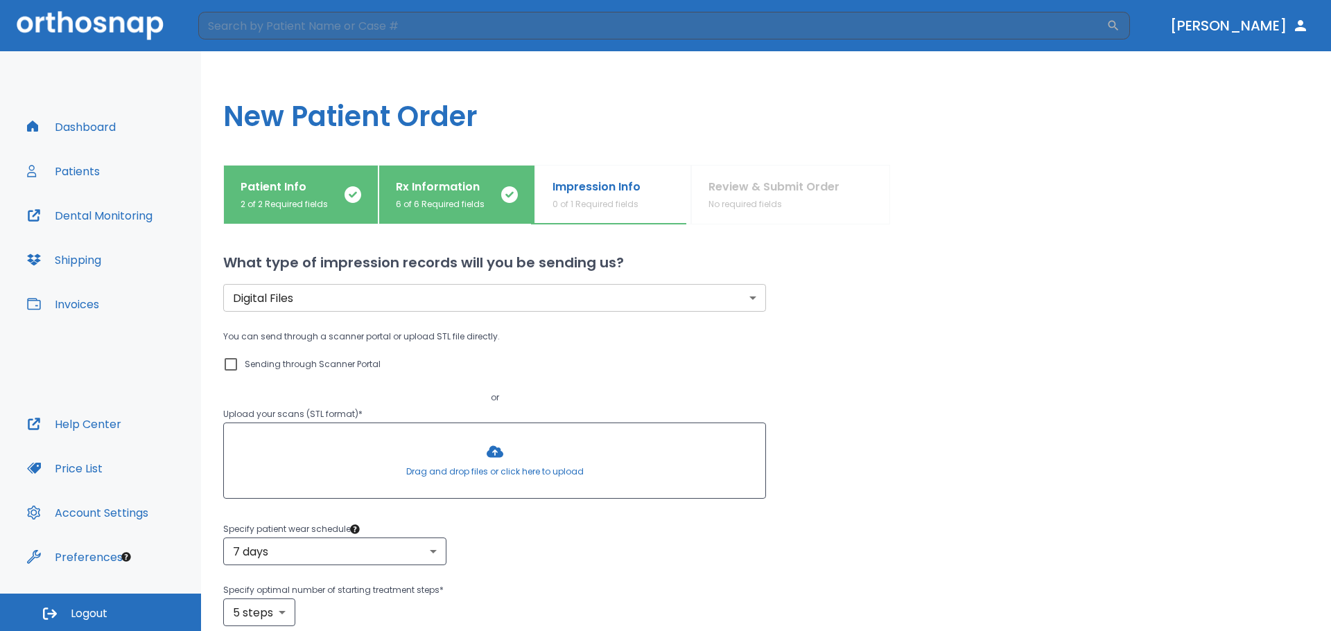
click at [237, 366] on input "Sending through Scanner Portal" at bounding box center [230, 364] width 17 height 17
checkbox input "true"
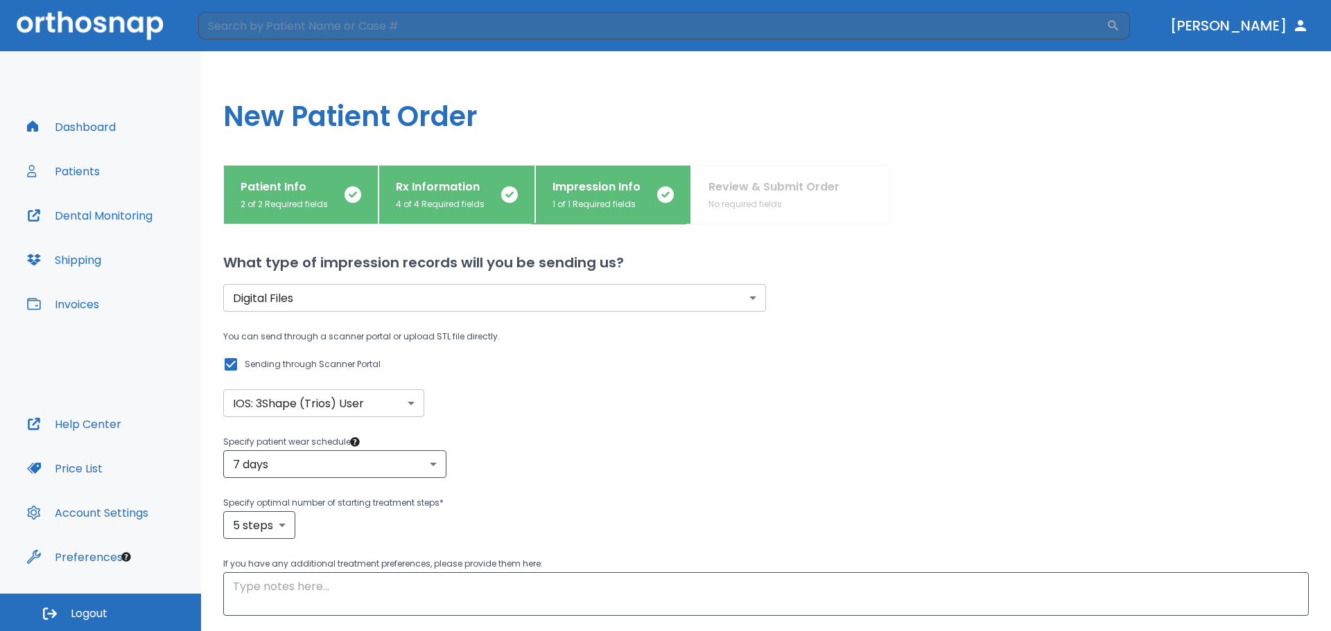
click at [501, 396] on div "You can send through a scanner portal or upload STL file directly. Sending thro…" at bounding box center [494, 372] width 543 height 89
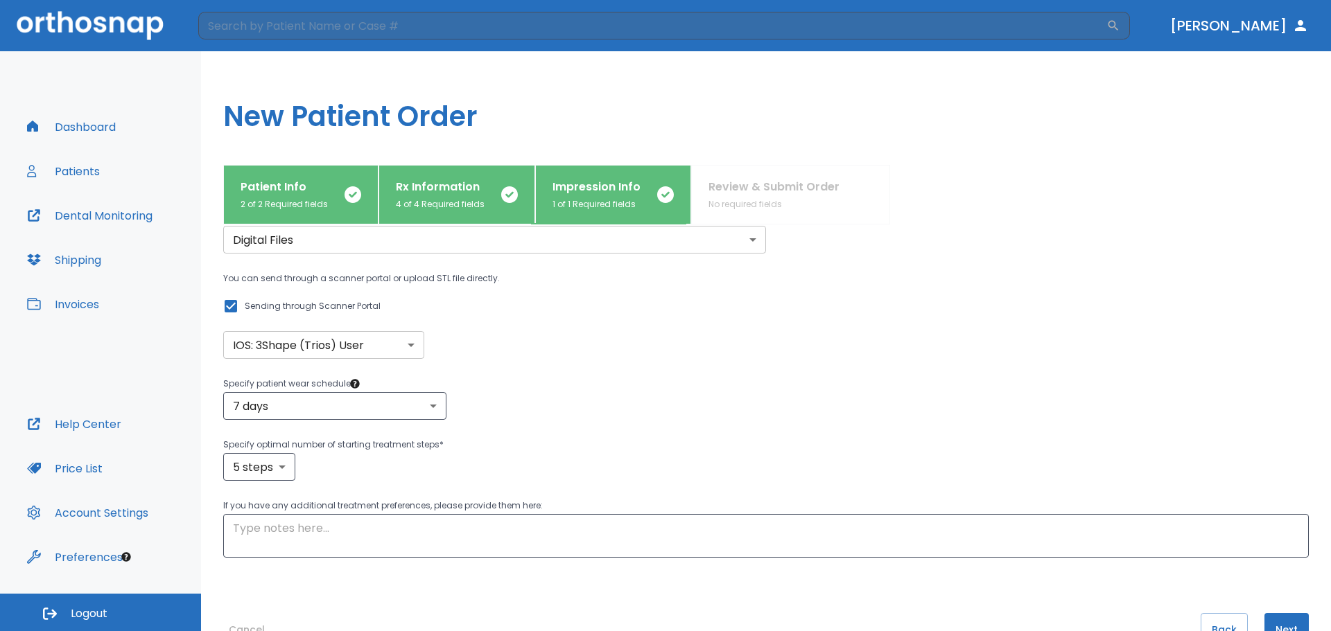
scroll to position [101, 0]
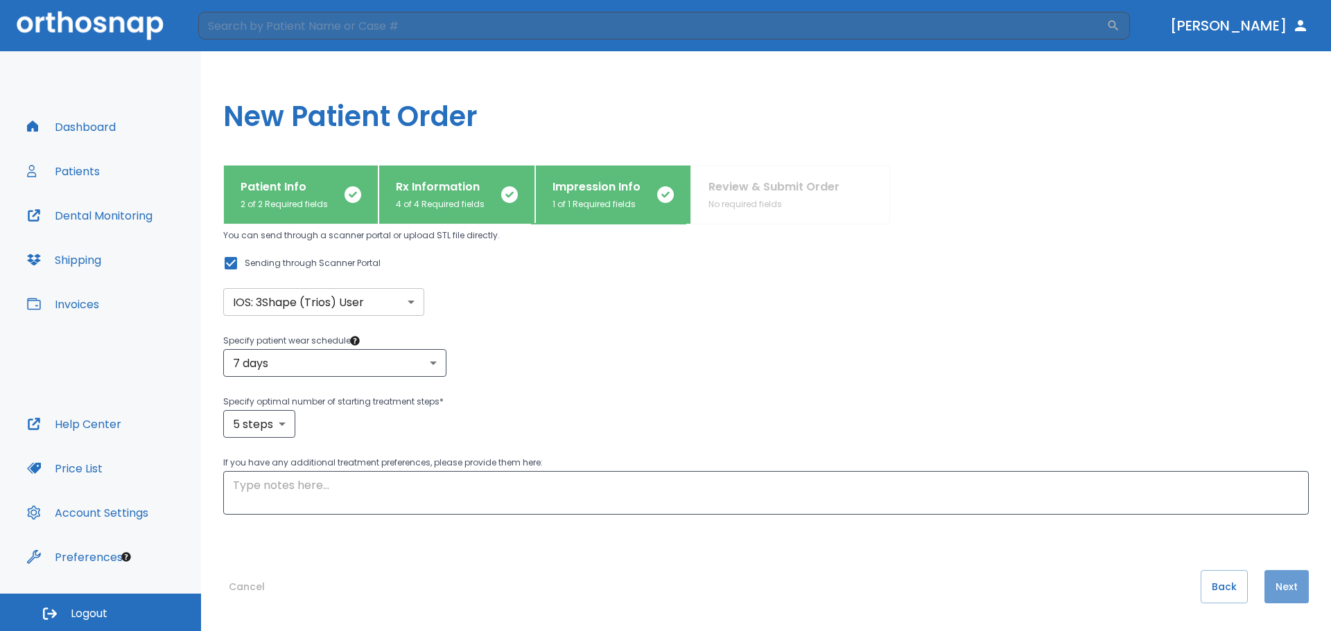
click at [1287, 591] on button "Next" at bounding box center [1286, 586] width 44 height 33
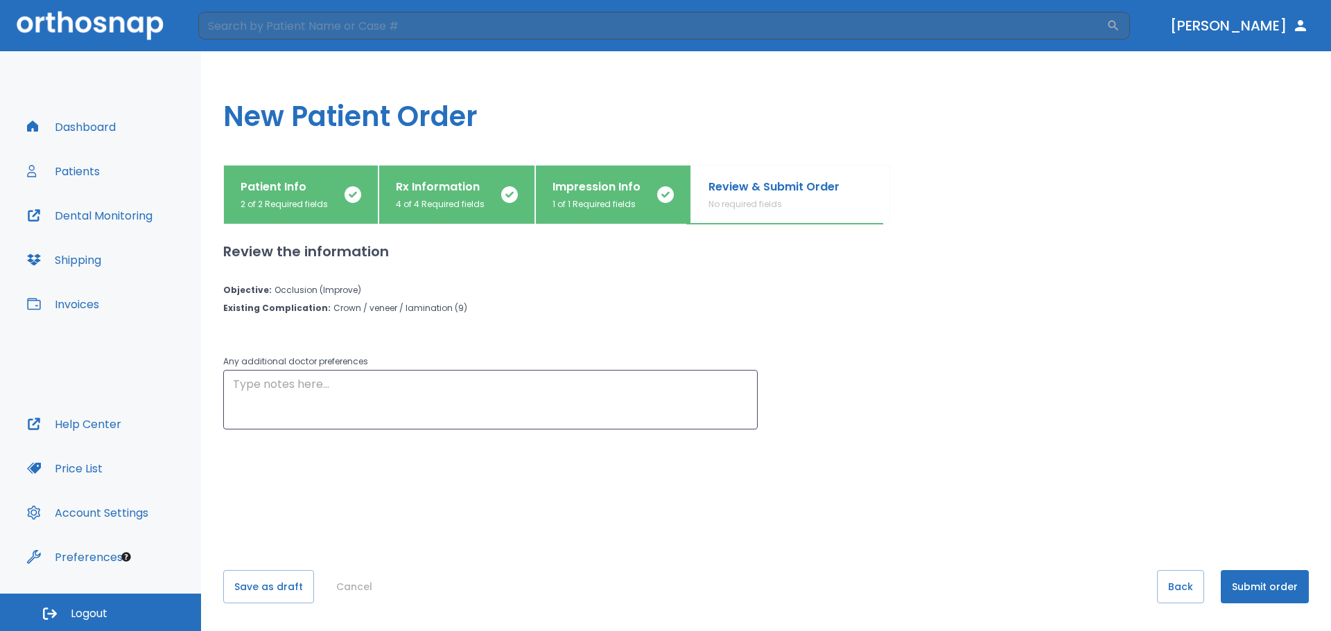
scroll to position [0, 0]
click at [1252, 587] on button "Submit order" at bounding box center [1264, 586] width 88 height 33
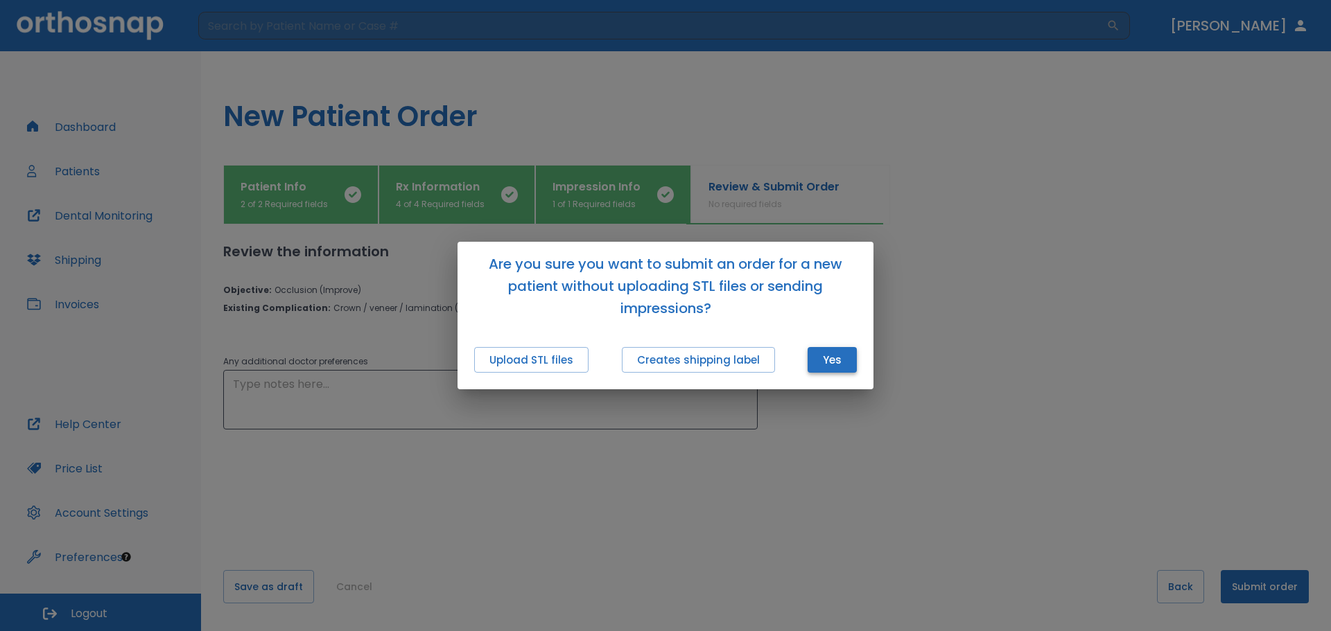
click at [818, 364] on button "Yes" at bounding box center [831, 360] width 49 height 26
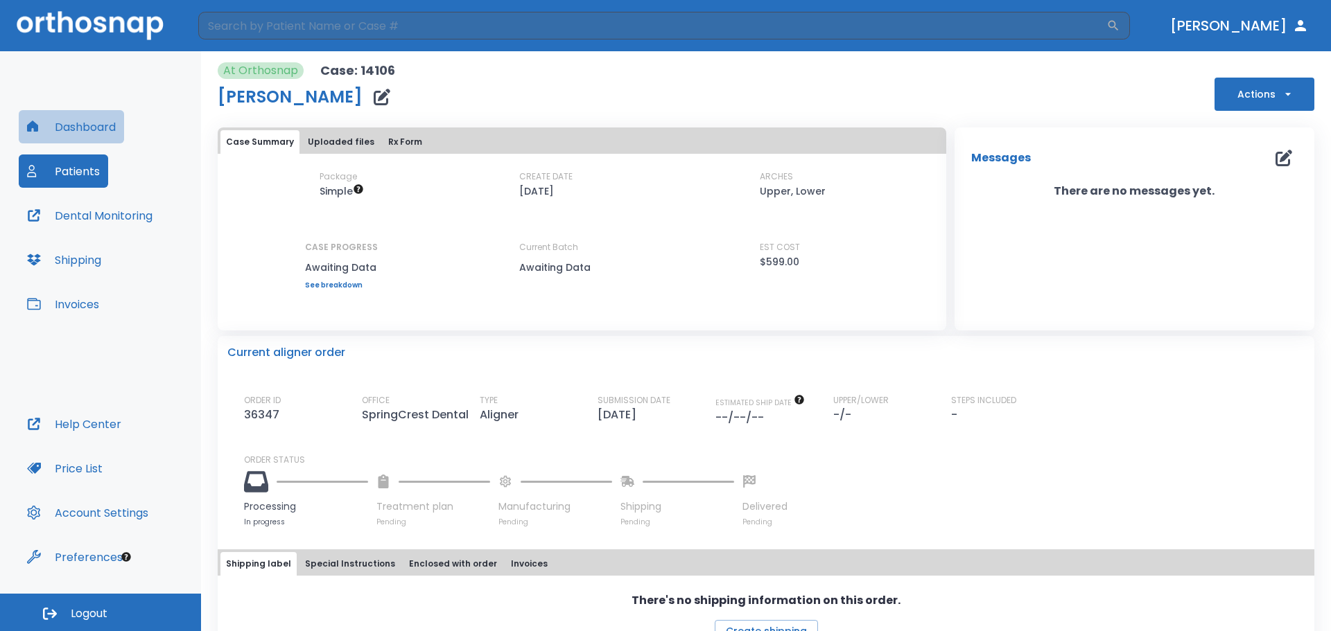
click at [78, 129] on button "Dashboard" at bounding box center [71, 126] width 105 height 33
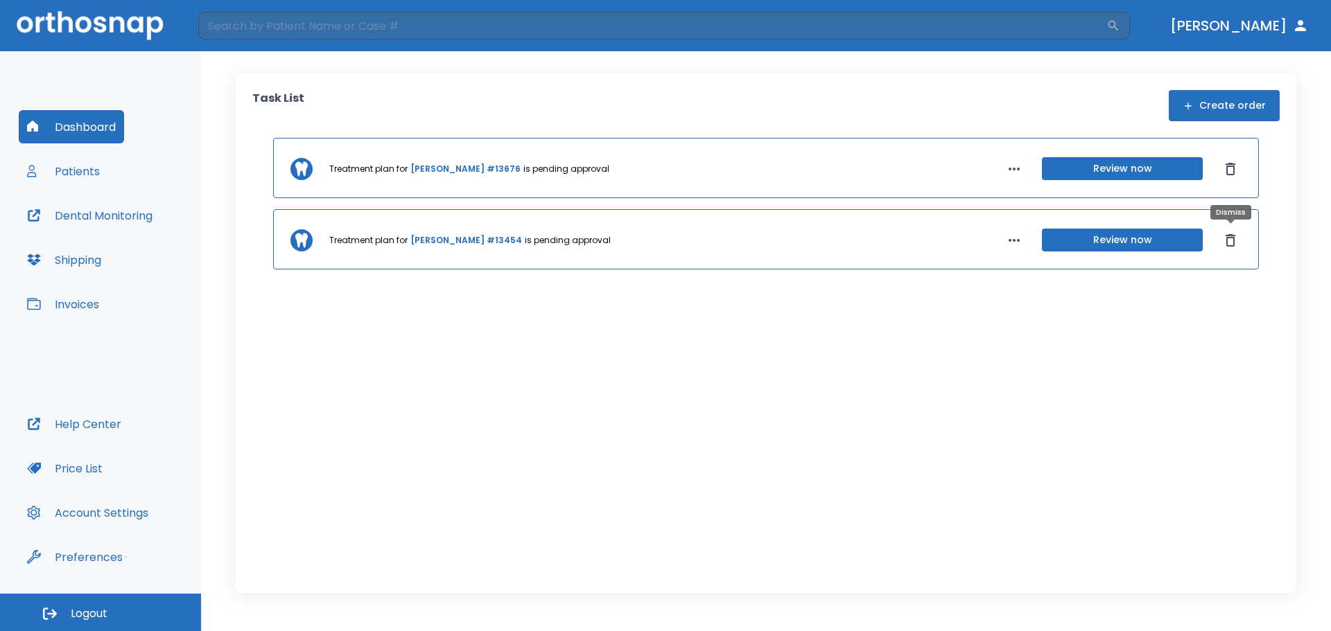
drag, startPoint x: 1233, startPoint y: 239, endPoint x: 1235, endPoint y: 221, distance: 18.1
click at [1233, 239] on icon "Dismiss" at bounding box center [1230, 240] width 10 height 12
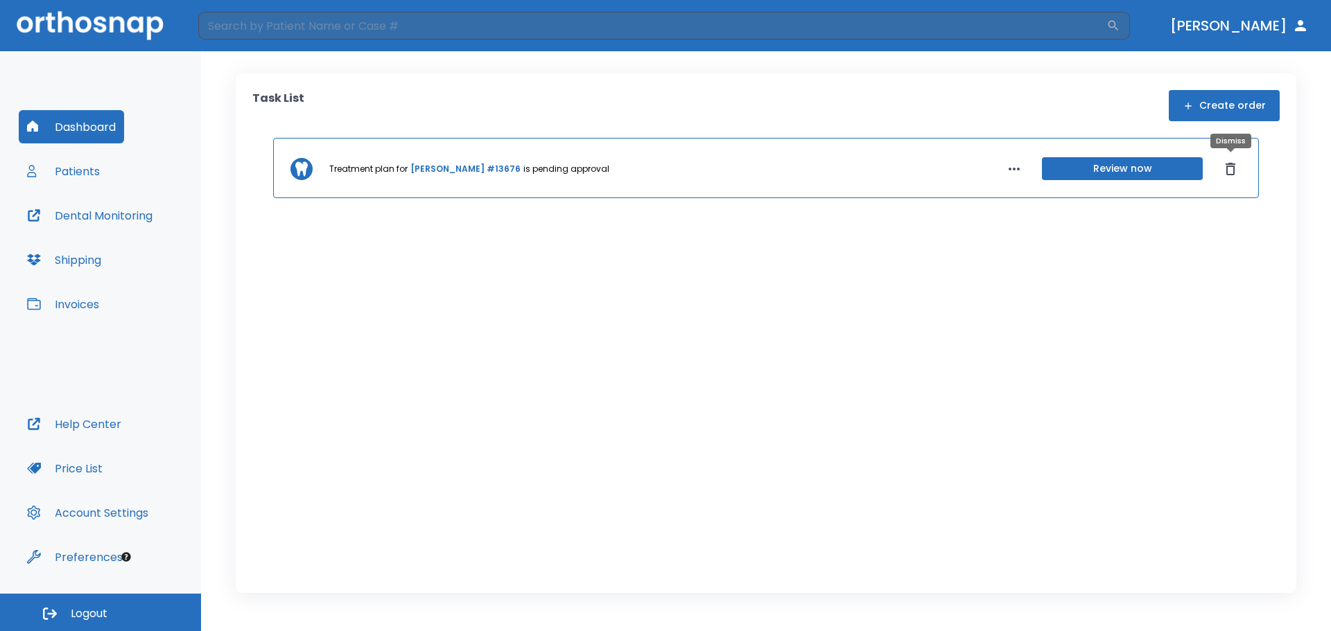
click at [1231, 171] on icon "Dismiss" at bounding box center [1230, 169] width 17 height 17
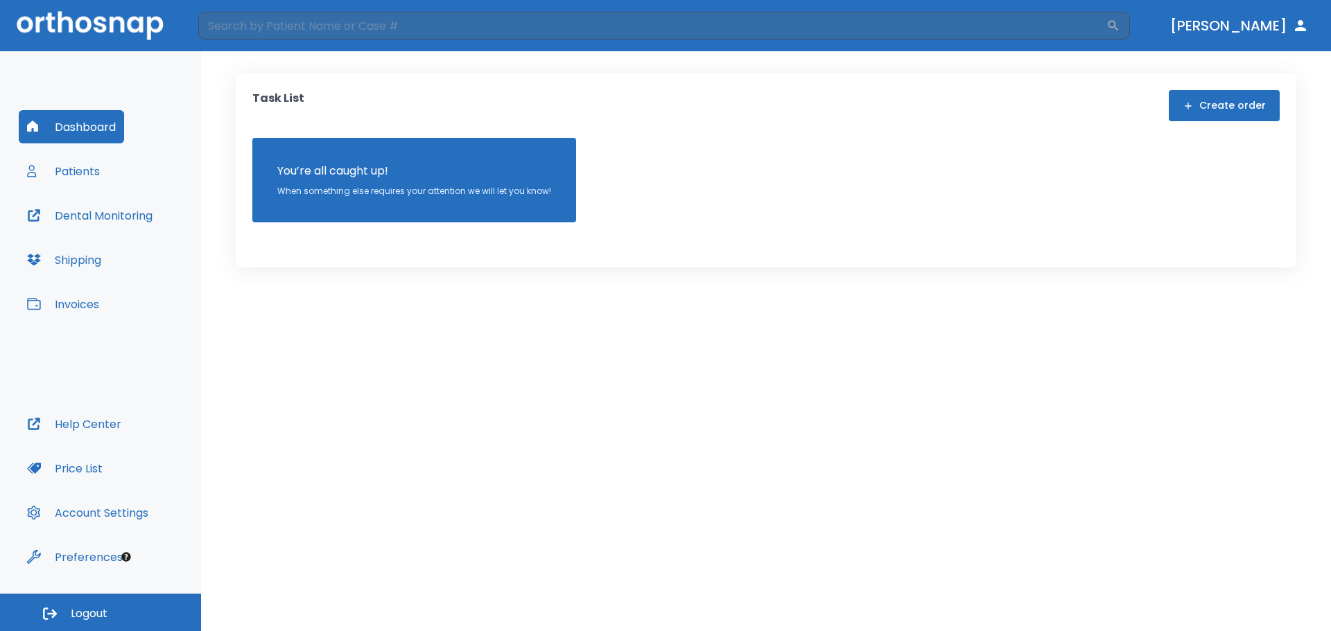
click at [96, 179] on button "Patients" at bounding box center [63, 171] width 89 height 33
